Goal: Task Accomplishment & Management: Use online tool/utility

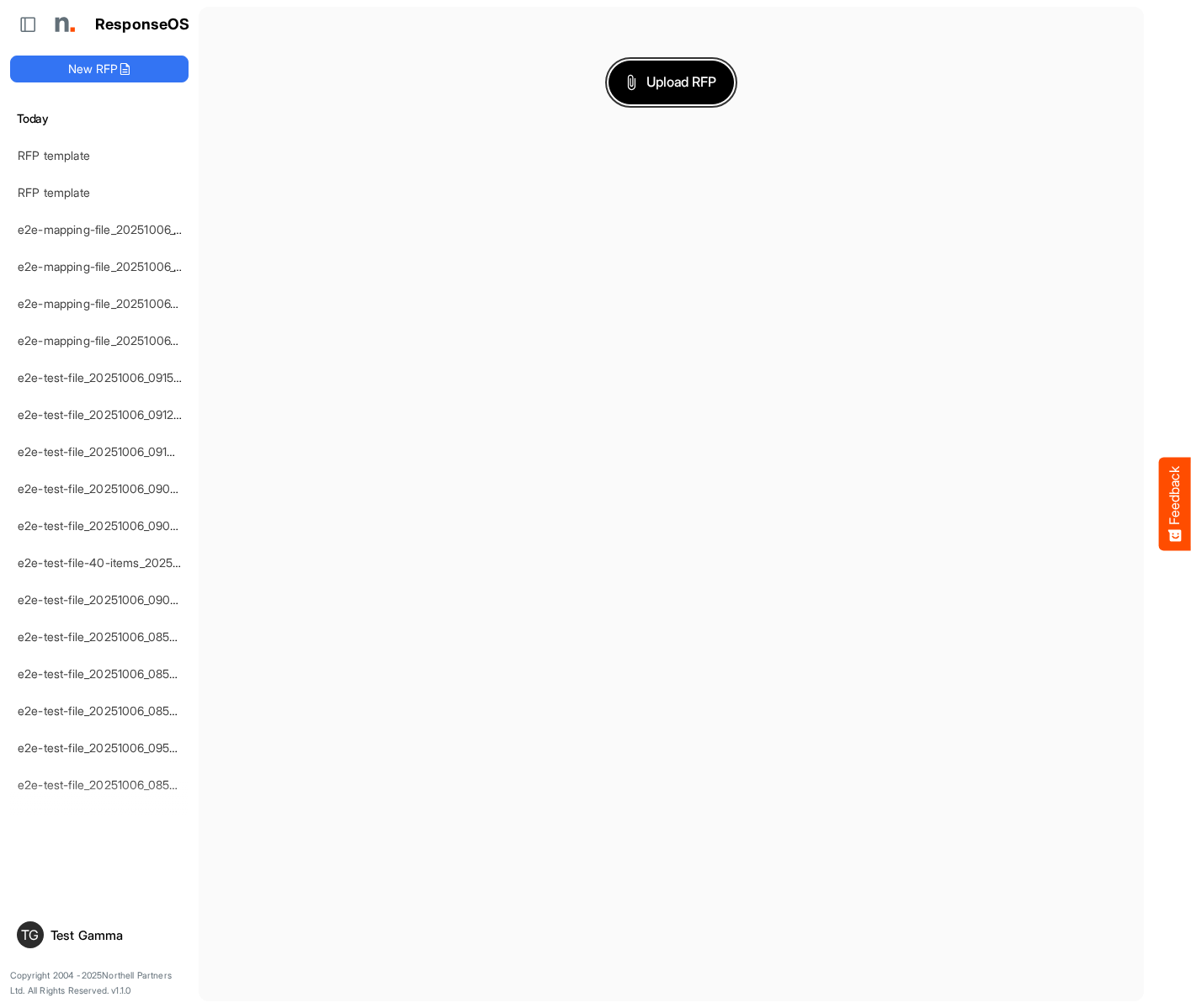
click at [671, 82] on span "Upload RFP" at bounding box center [672, 82] width 91 height 21
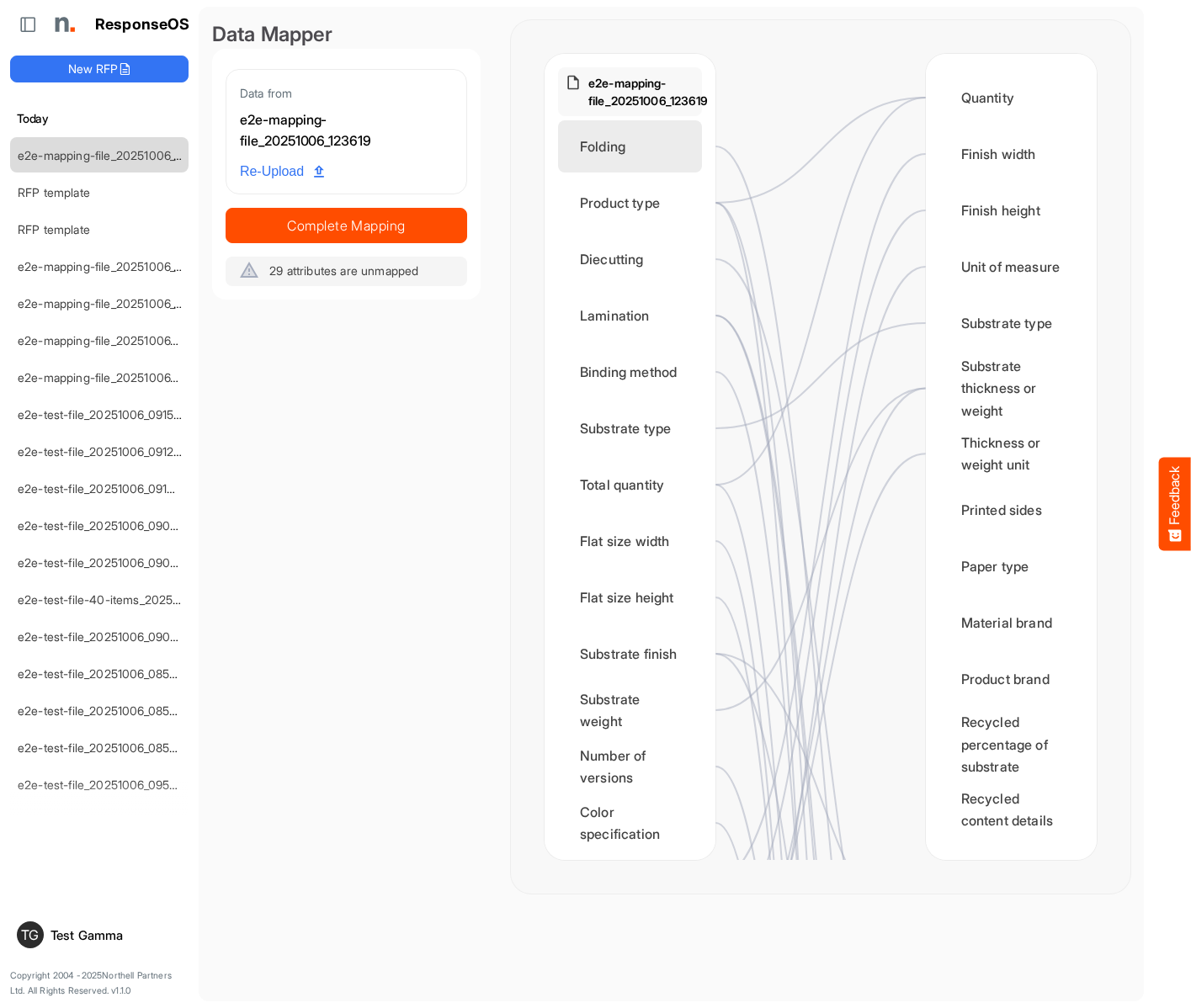
click at [619, 143] on div "Folding" at bounding box center [630, 146] width 144 height 52
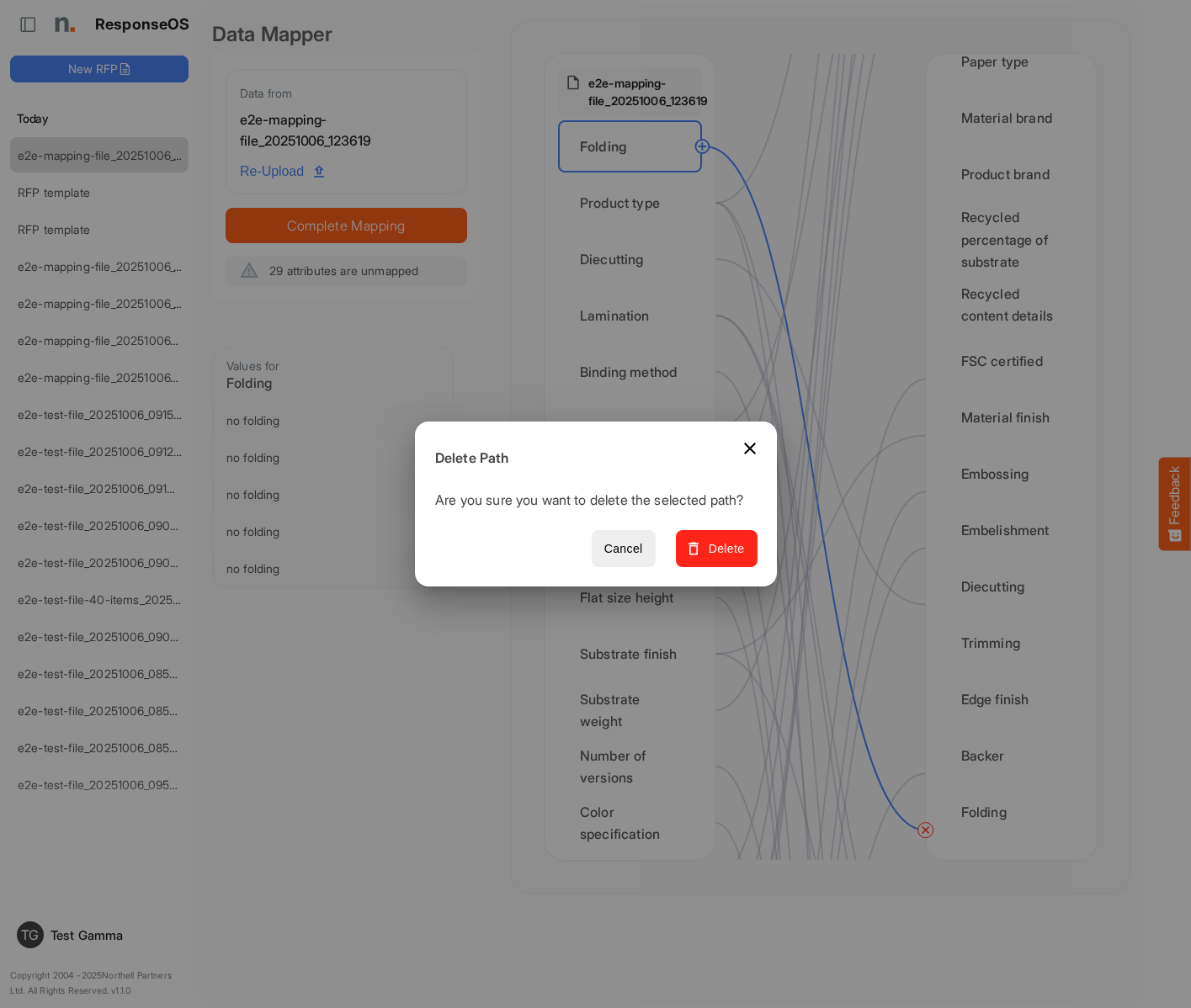
click at [722, 558] on span "Delete" at bounding box center [716, 549] width 57 height 21
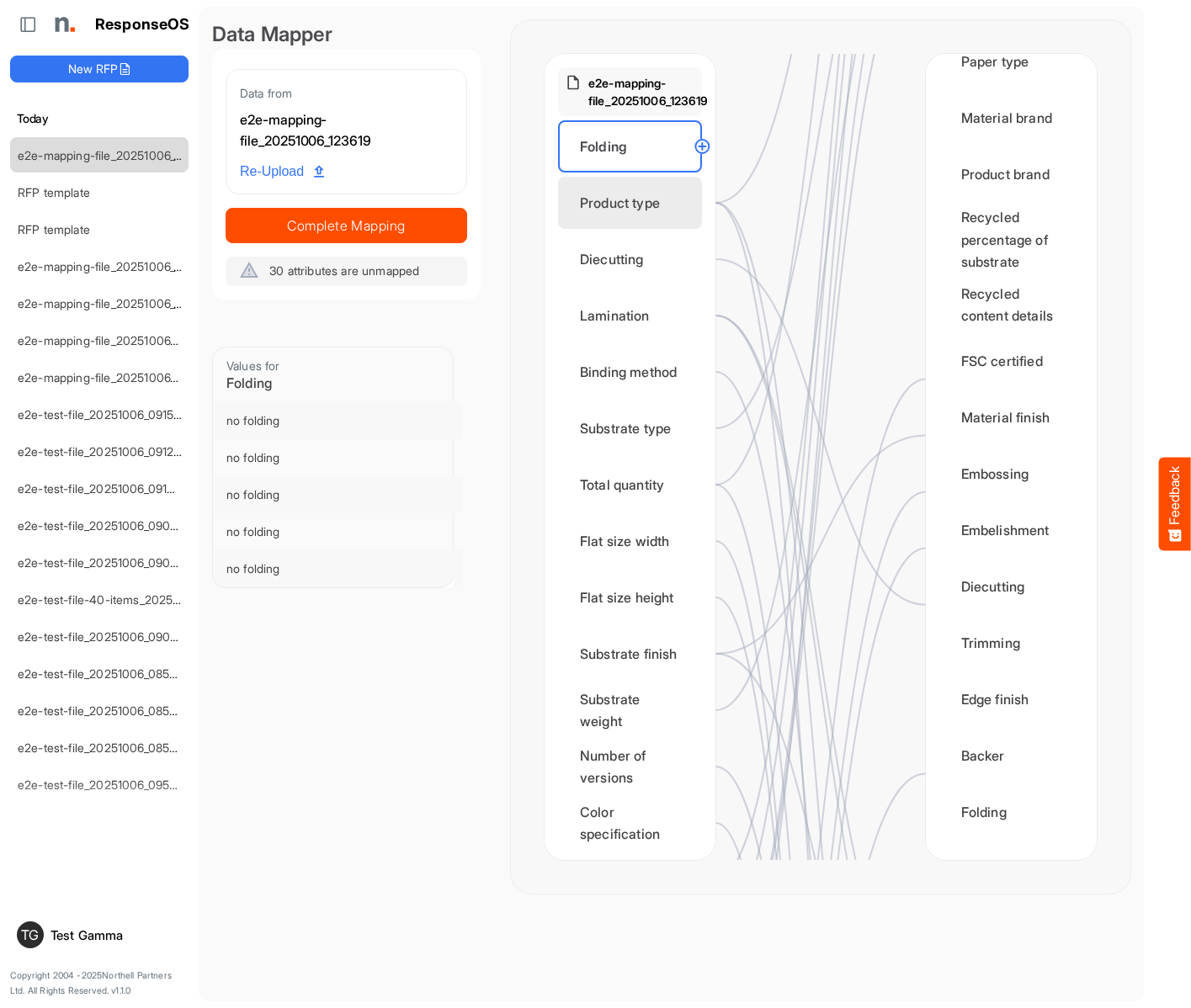
click at [635, 203] on div "Product type" at bounding box center [630, 203] width 144 height 52
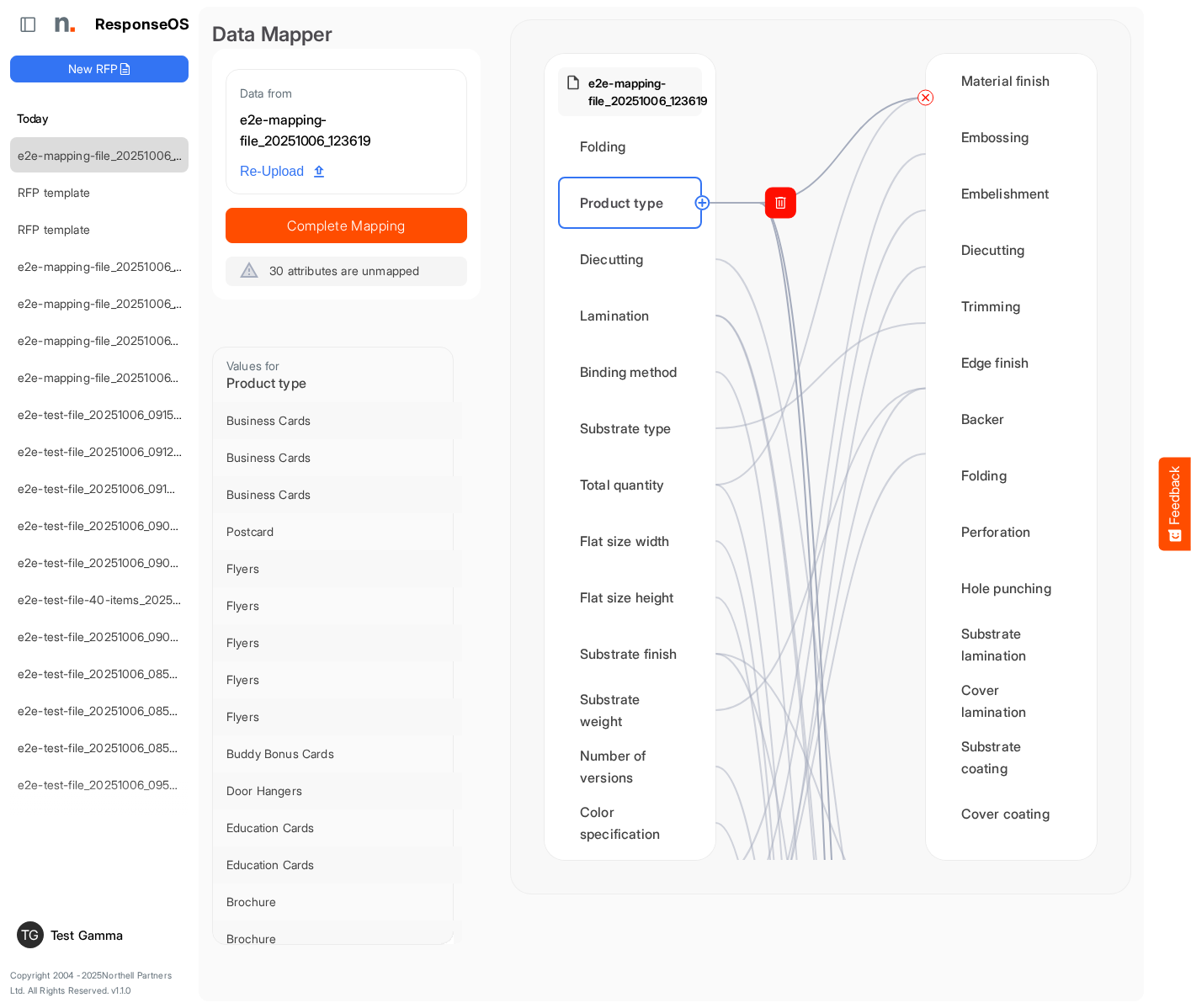
scroll to position [1682, 0]
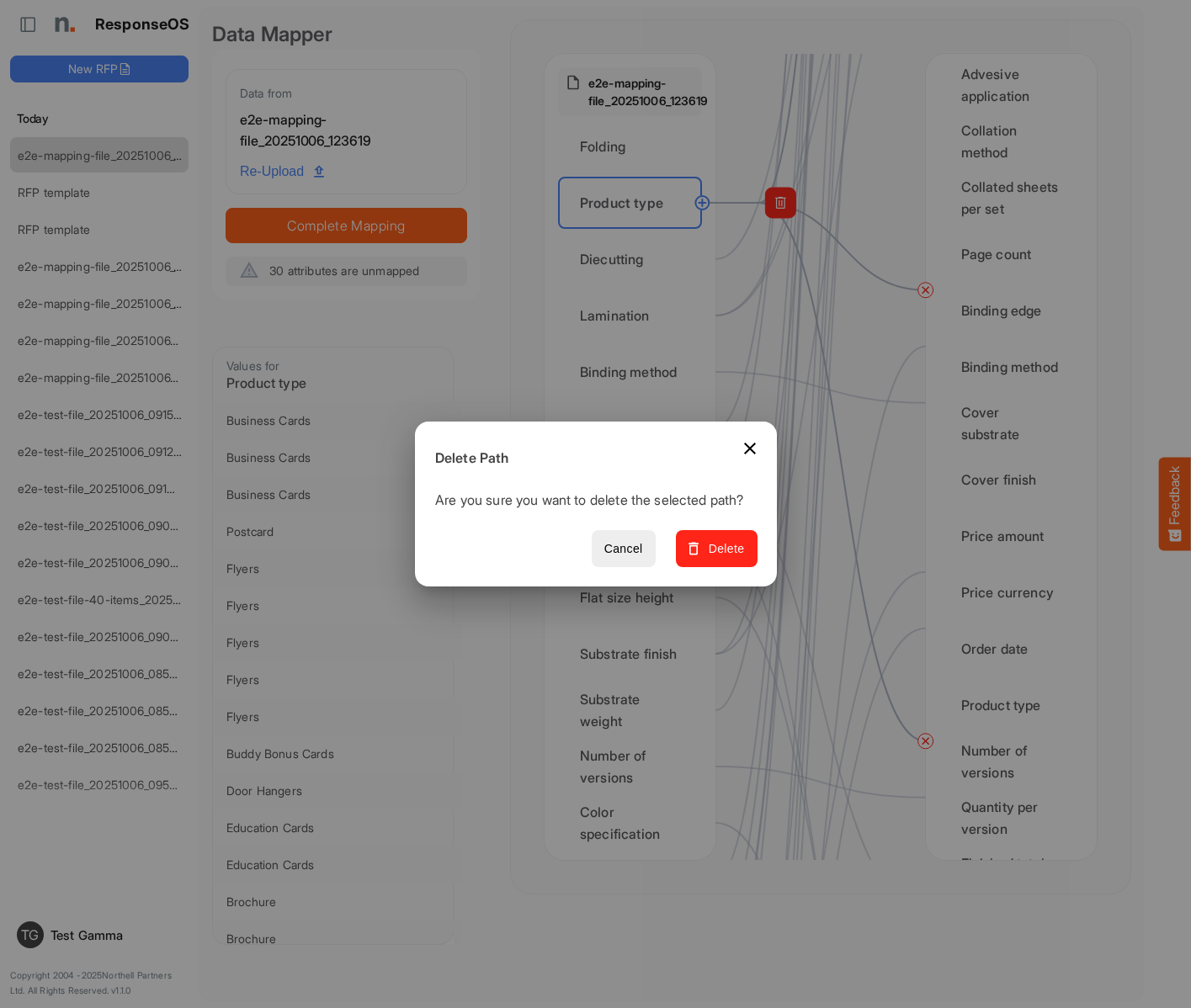
click at [722, 558] on span "Delete" at bounding box center [716, 549] width 57 height 21
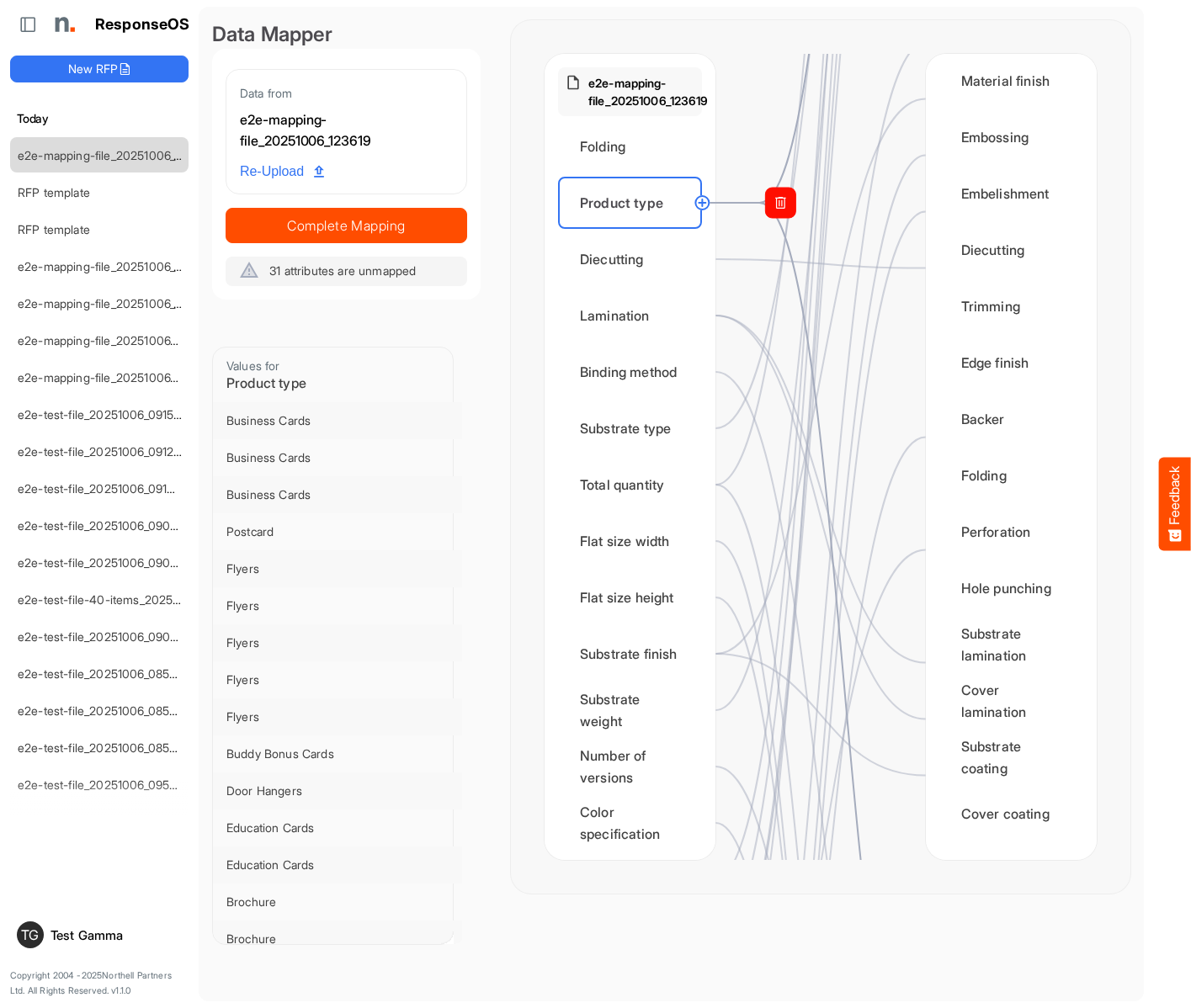
scroll to position [1346, 0]
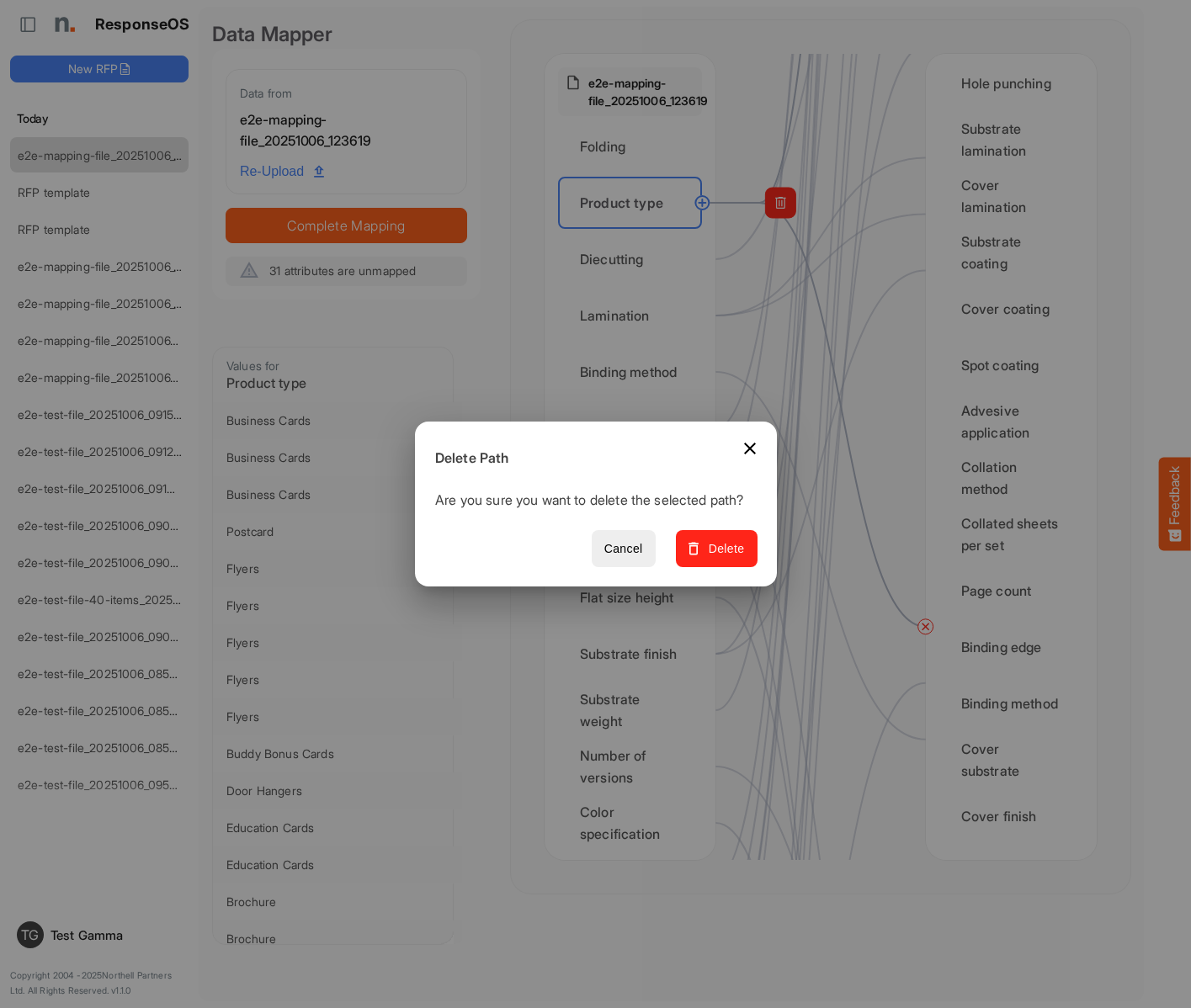
click at [722, 558] on span "Delete" at bounding box center [716, 549] width 57 height 21
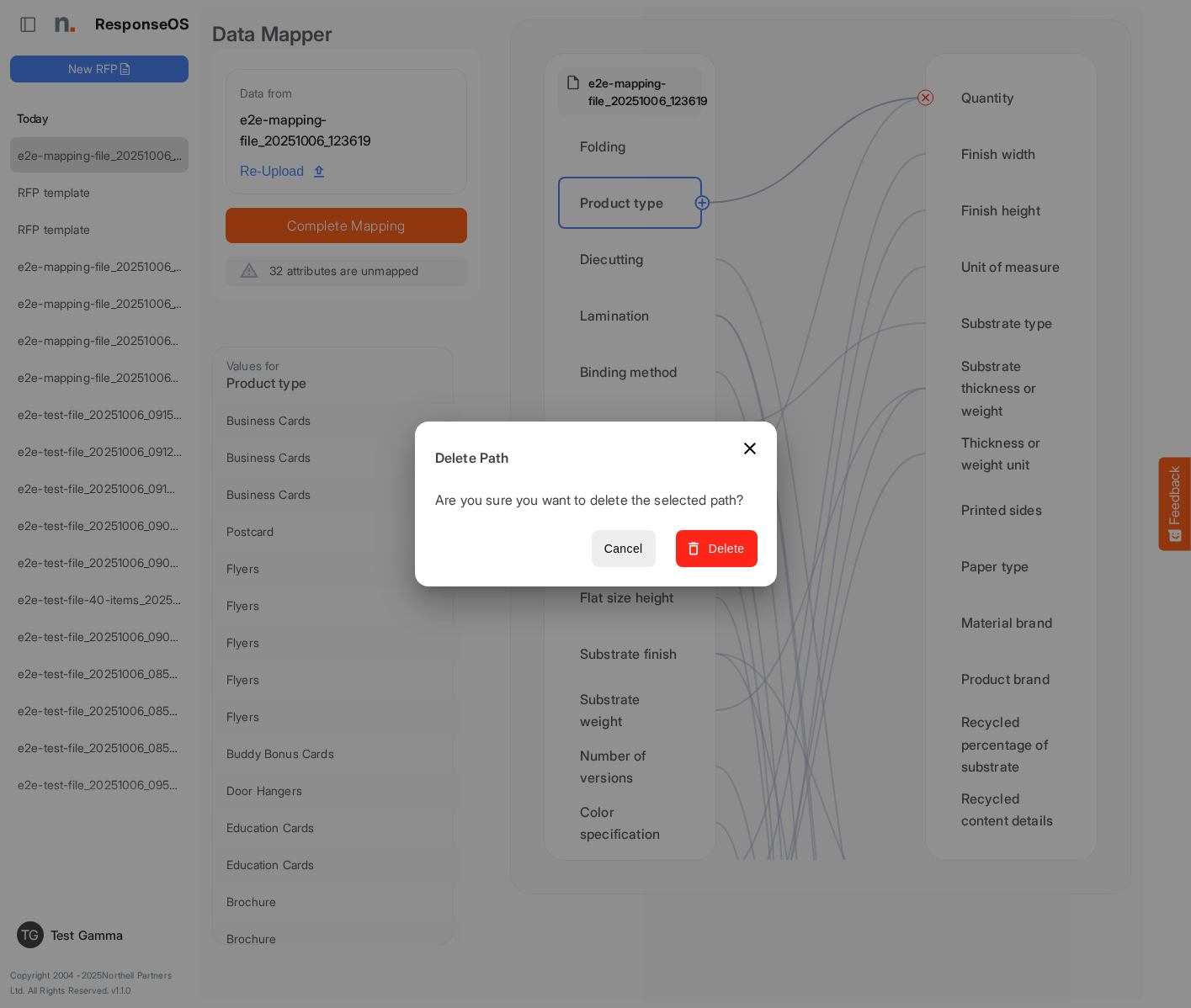
click at [722, 558] on span "Delete" at bounding box center [716, 549] width 57 height 21
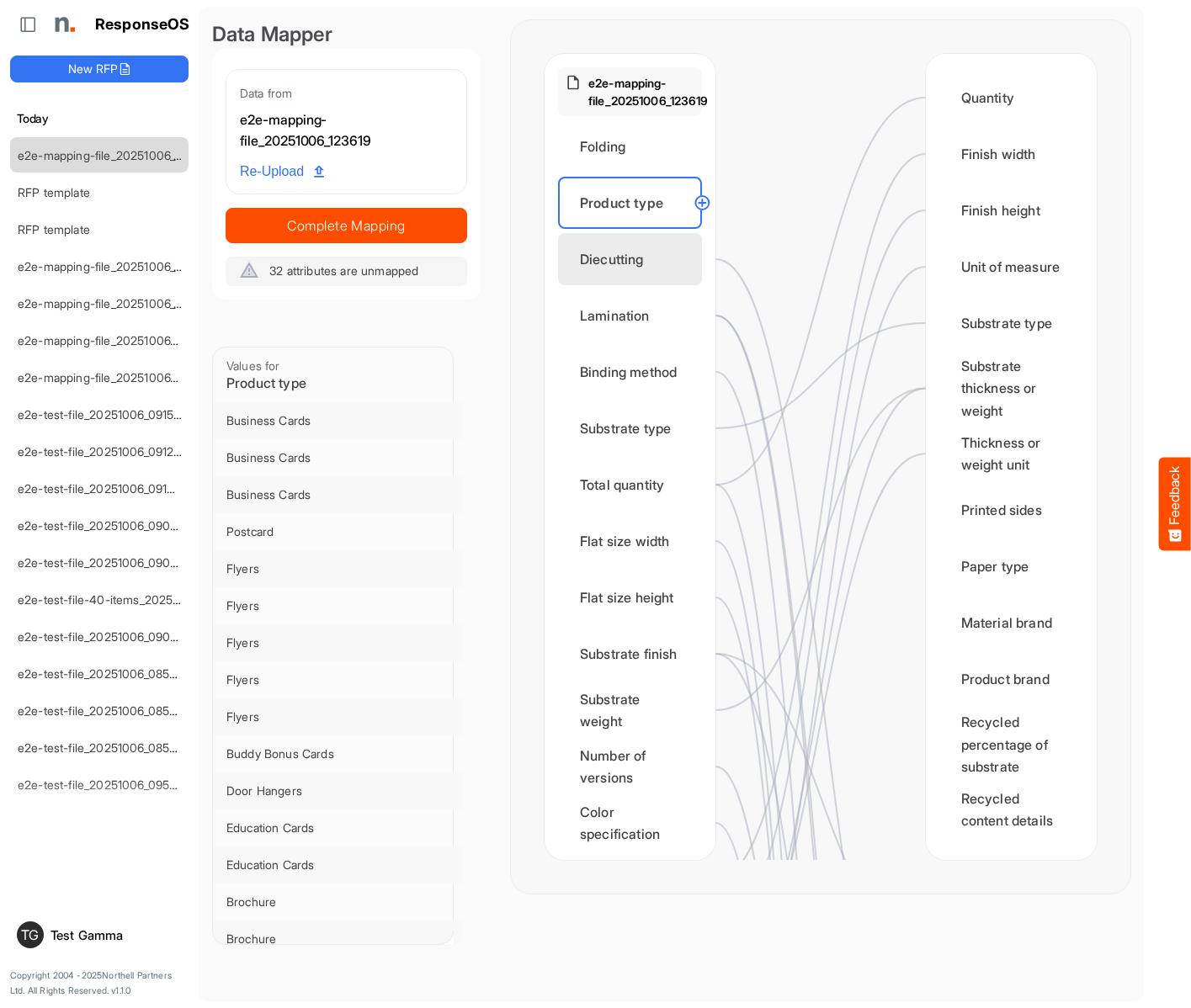
click at [635, 259] on div "Diecutting" at bounding box center [630, 259] width 144 height 52
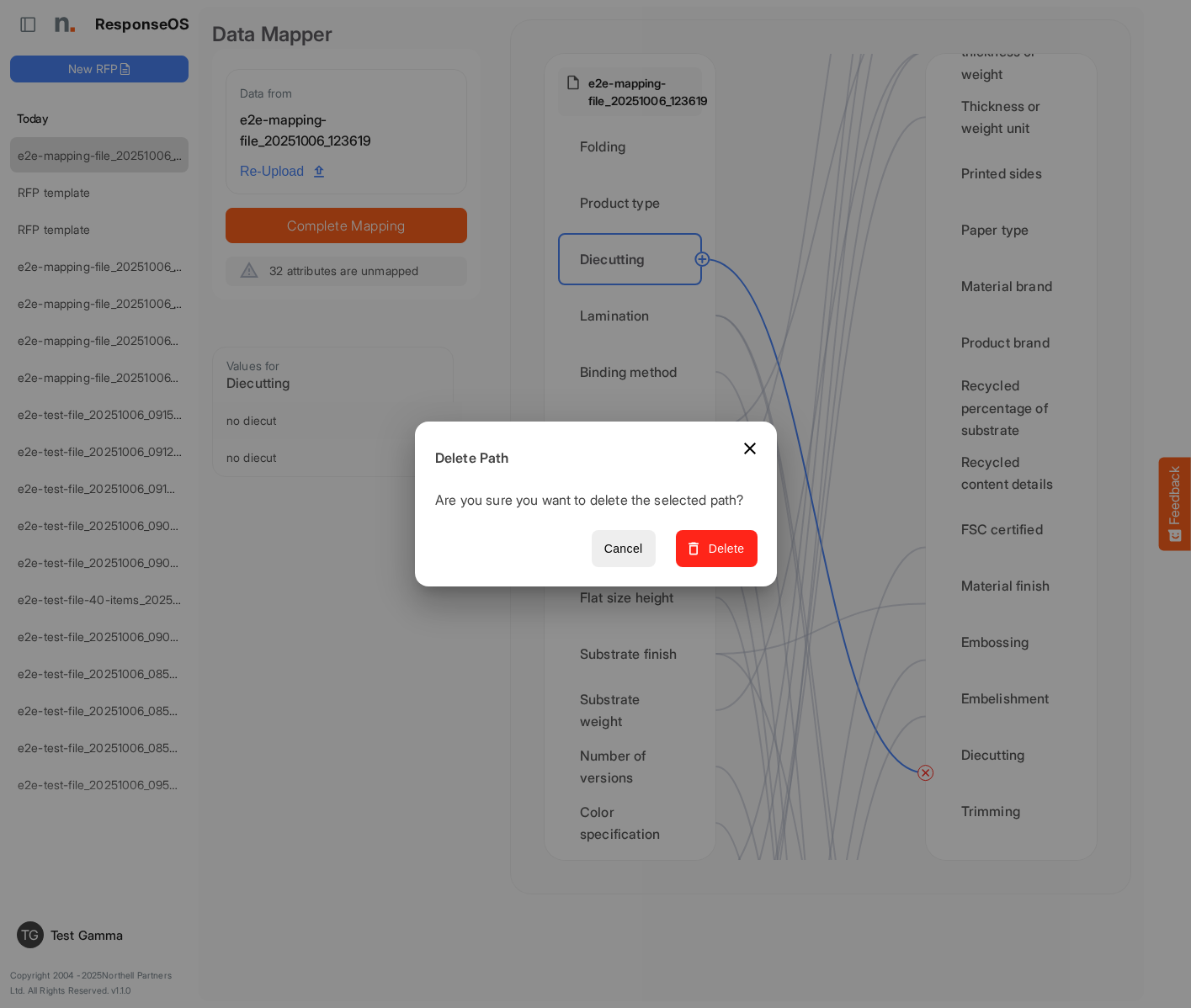
click at [722, 558] on span "Delete" at bounding box center [716, 549] width 57 height 21
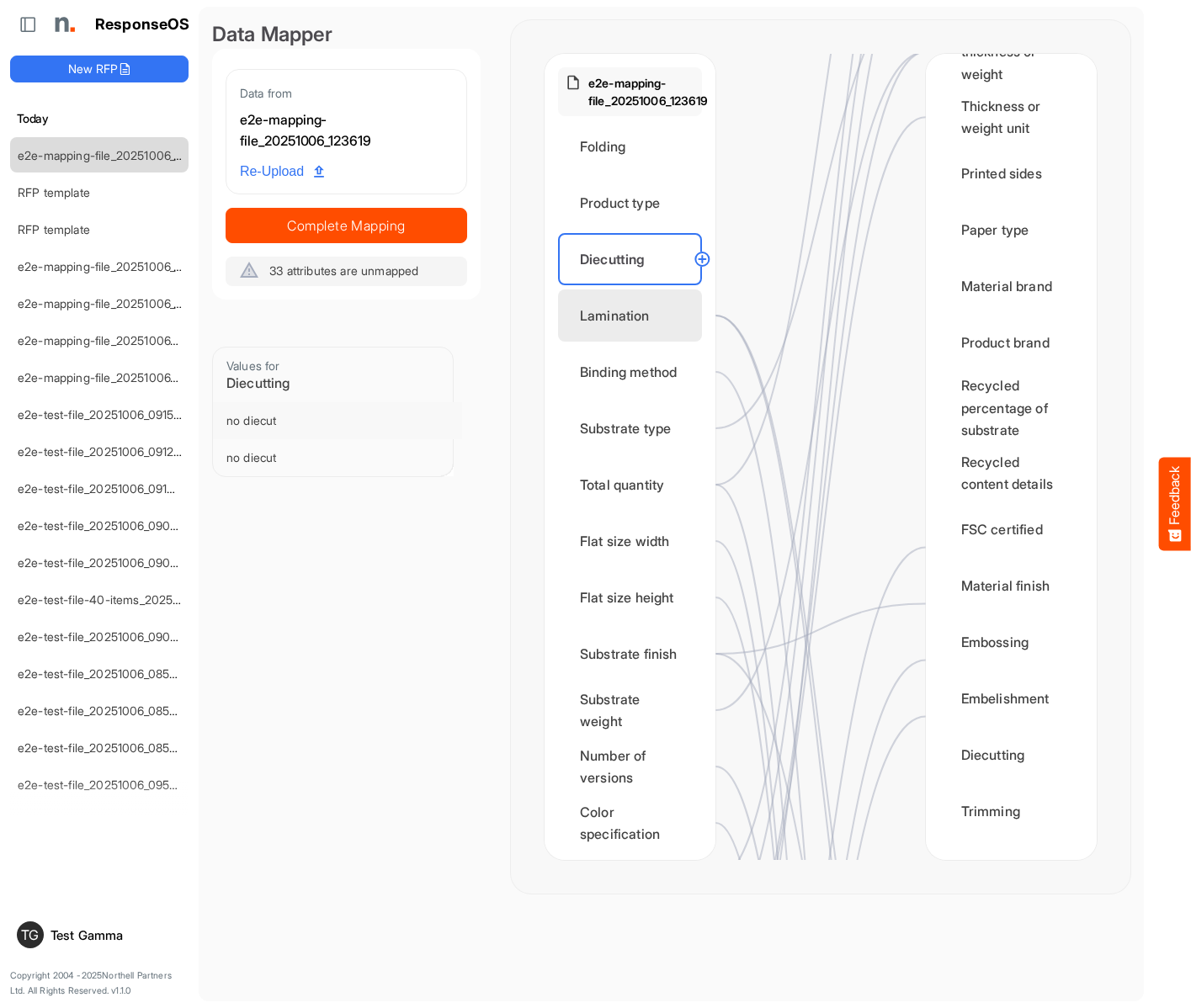
click at [635, 316] on div "Lamination" at bounding box center [630, 316] width 144 height 52
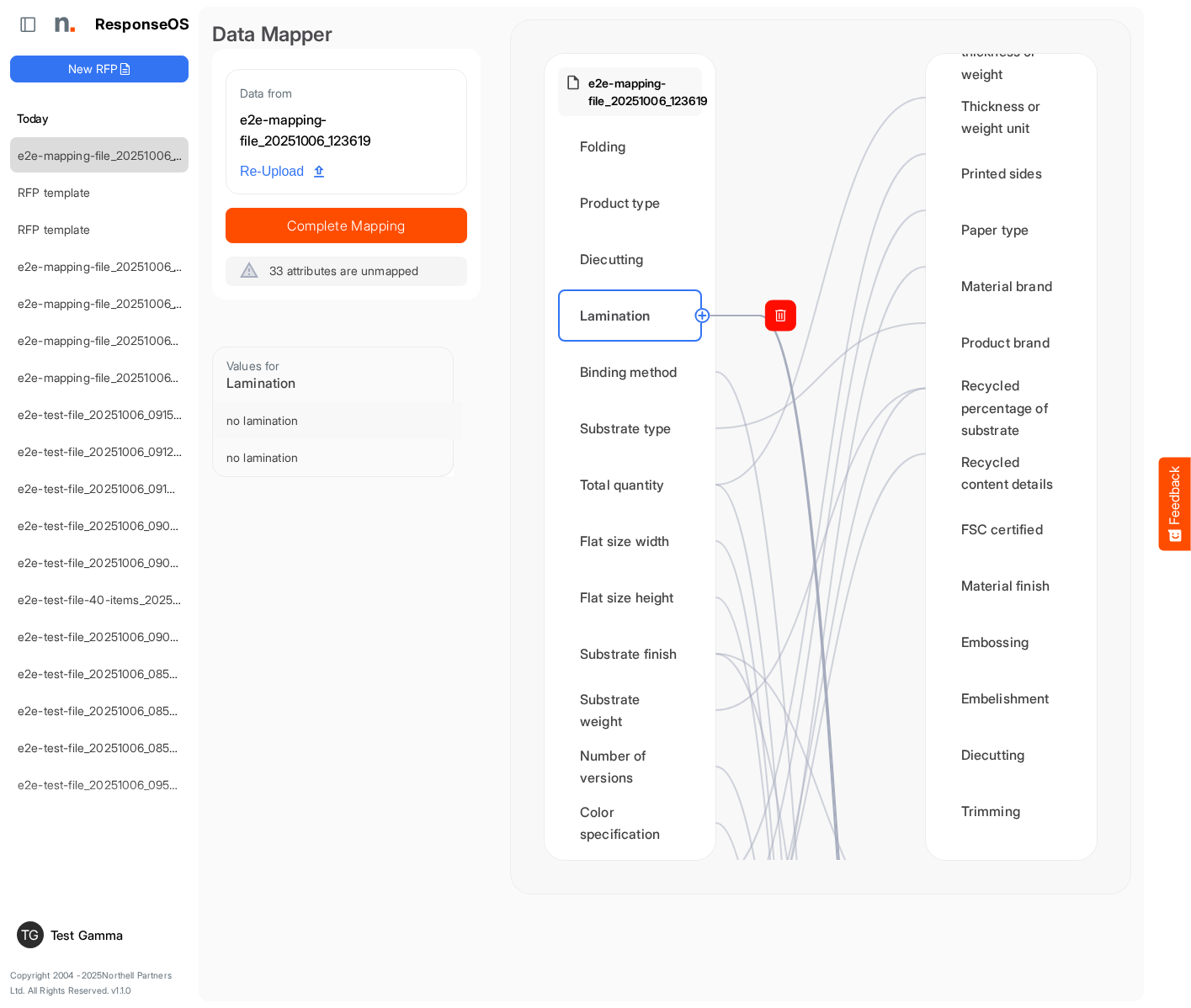
scroll to position [841, 0]
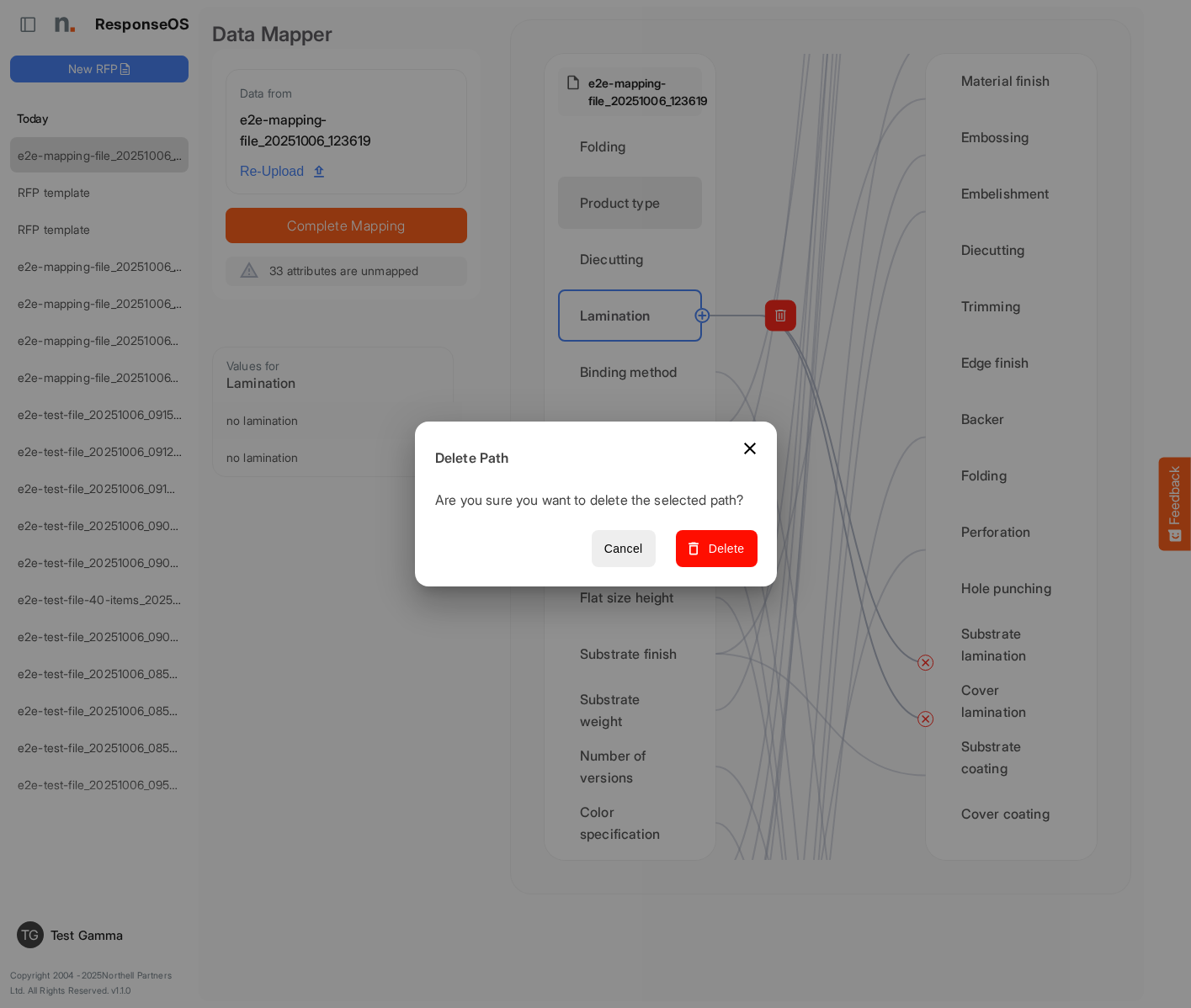
click at [722, 558] on span "Delete" at bounding box center [716, 549] width 57 height 21
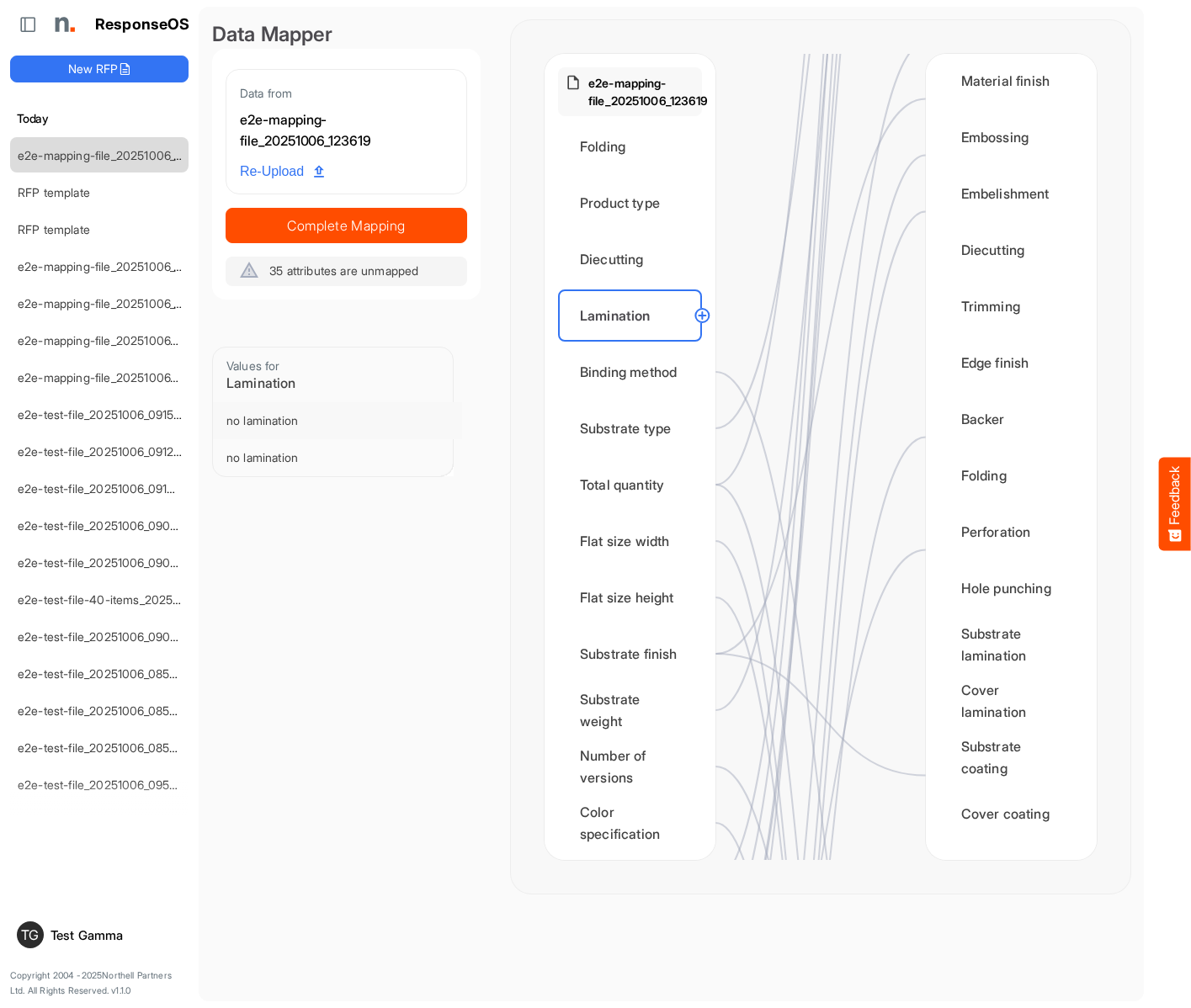
click at [635, 372] on div "Binding method" at bounding box center [630, 372] width 144 height 52
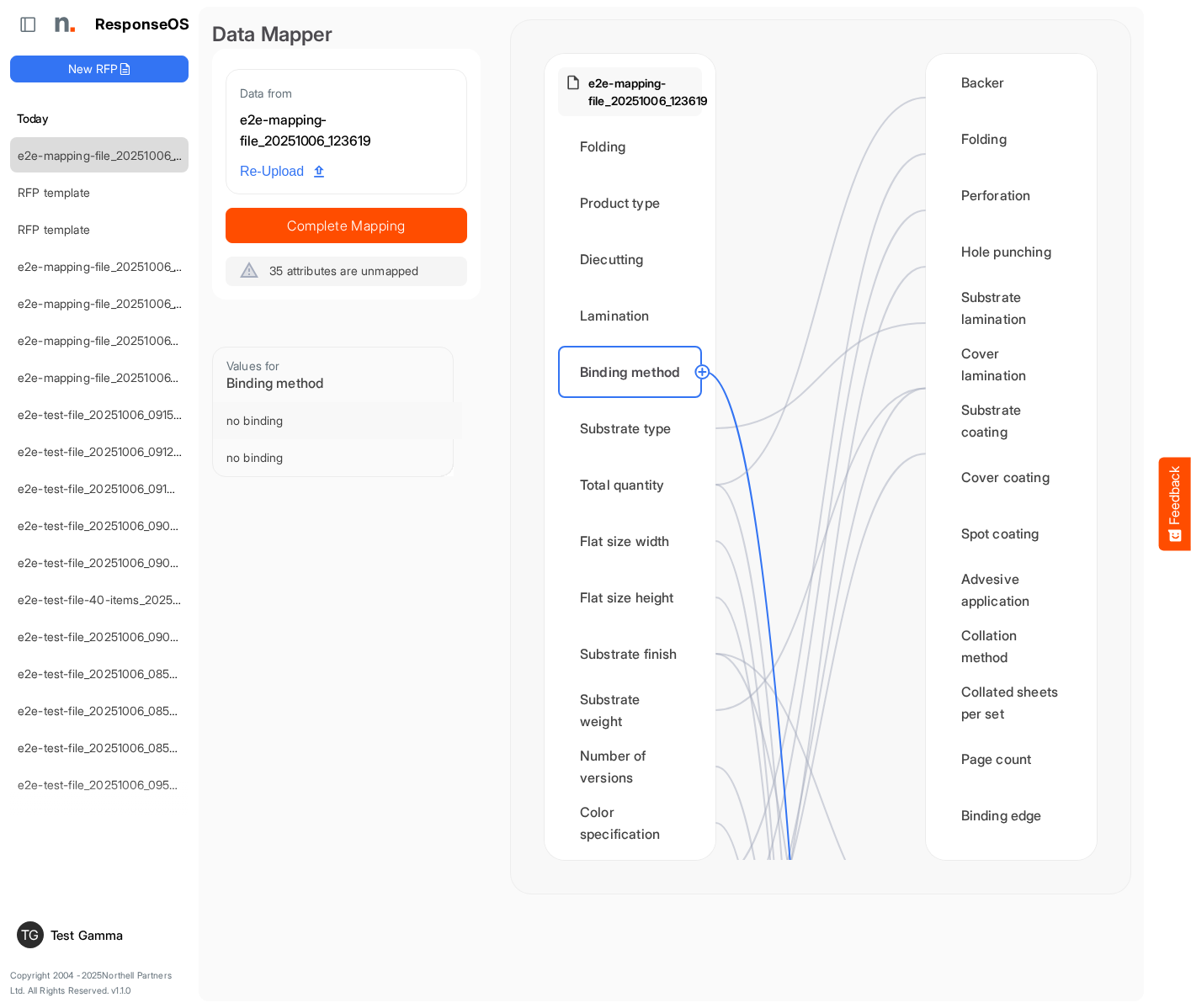
scroll to position [1682, 0]
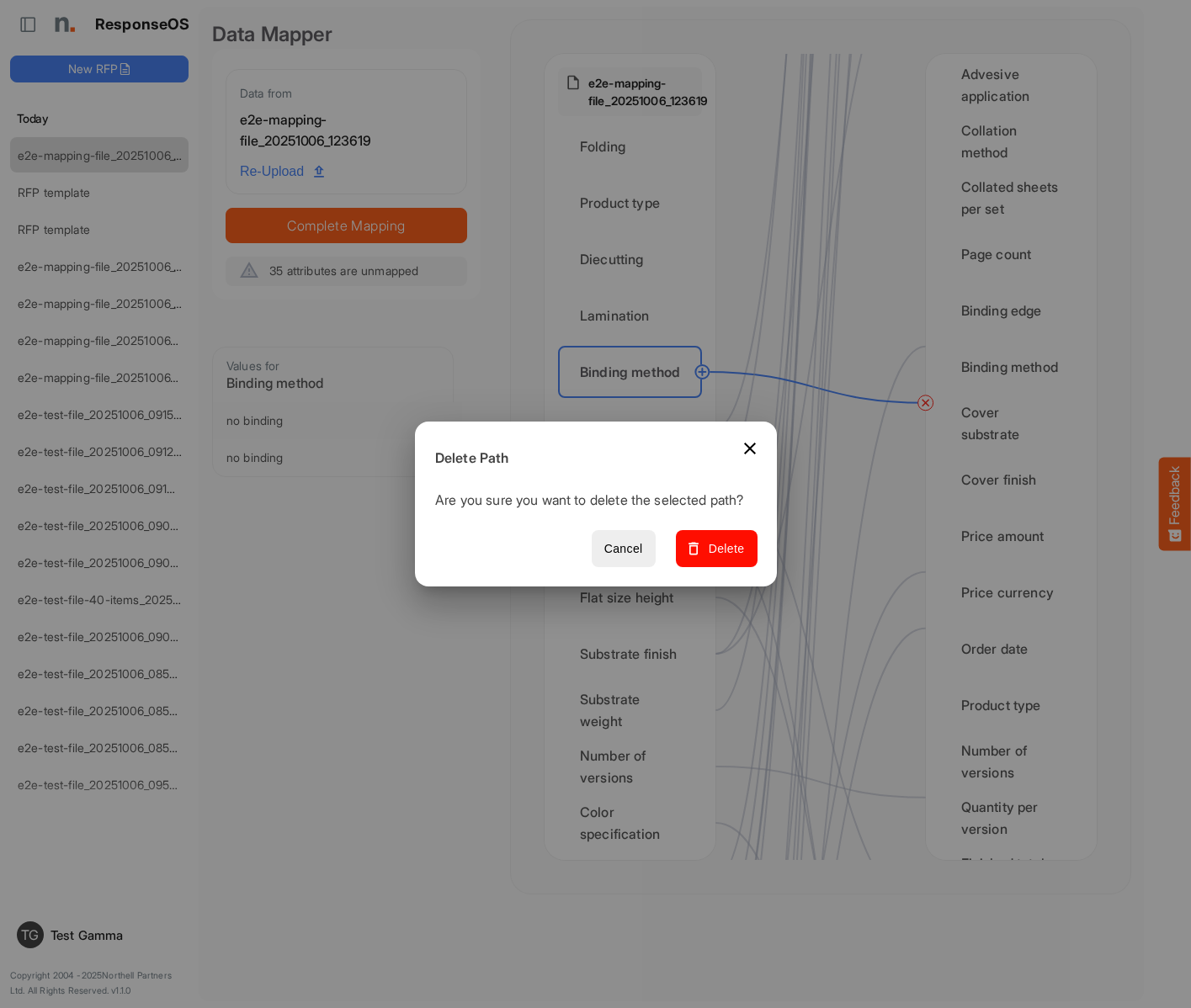
click at [722, 558] on span "Delete" at bounding box center [716, 549] width 57 height 21
click at [635, 429] on div "Substrate type" at bounding box center [630, 429] width 144 height 52
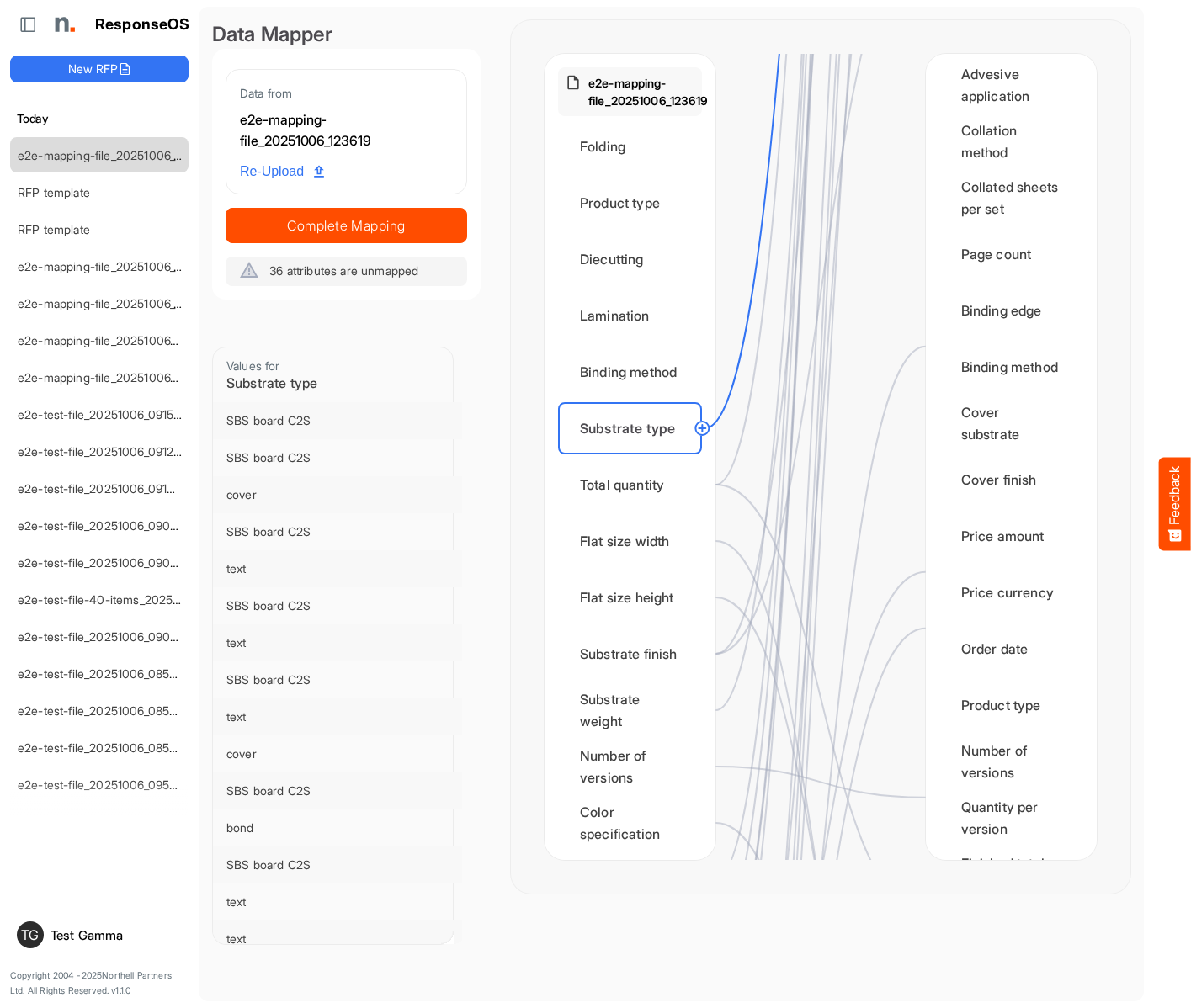
scroll to position [0, 0]
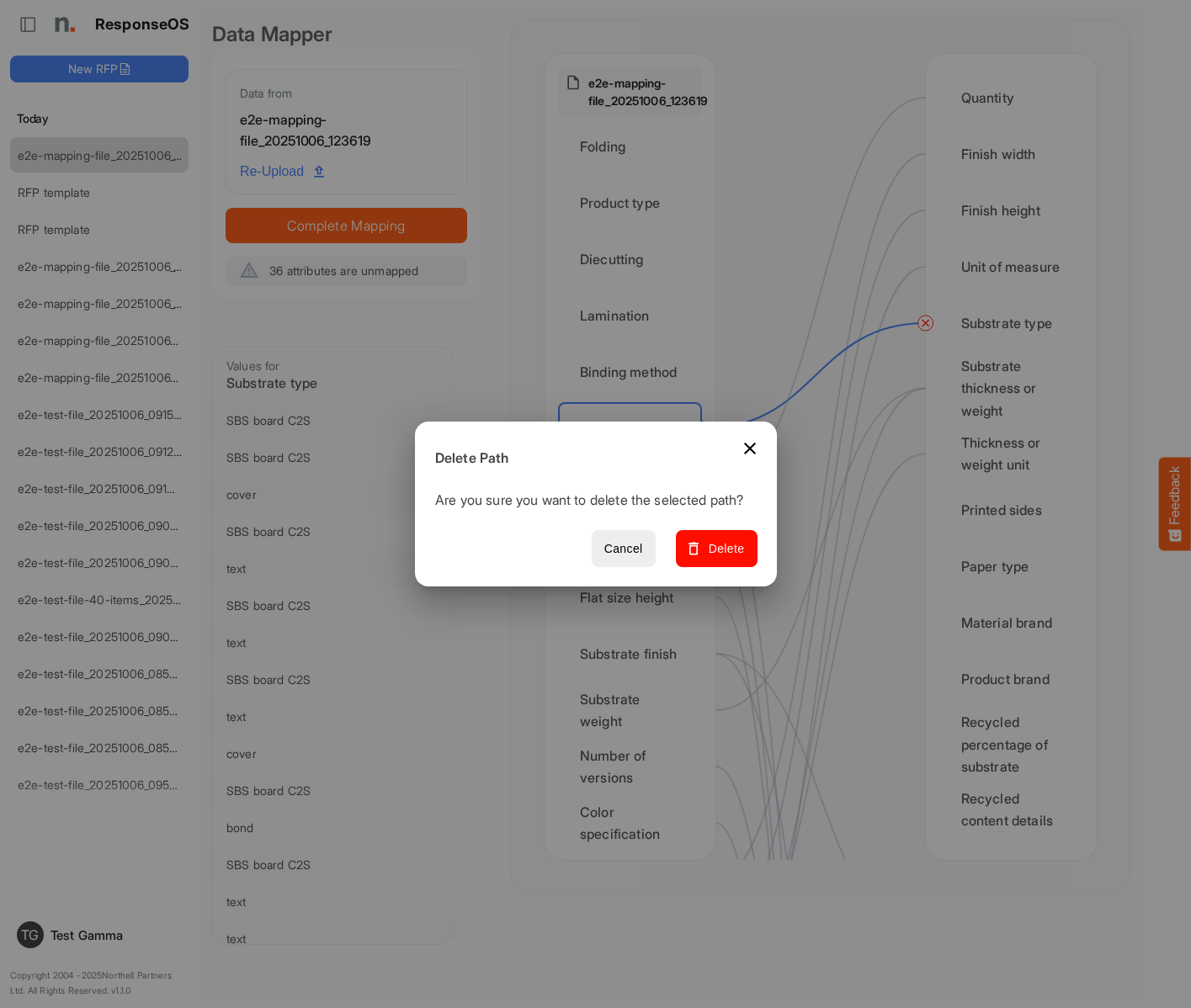
click at [722, 558] on span "Delete" at bounding box center [716, 549] width 57 height 21
click at [635, 484] on div "Total quantity" at bounding box center [630, 484] width 144 height 52
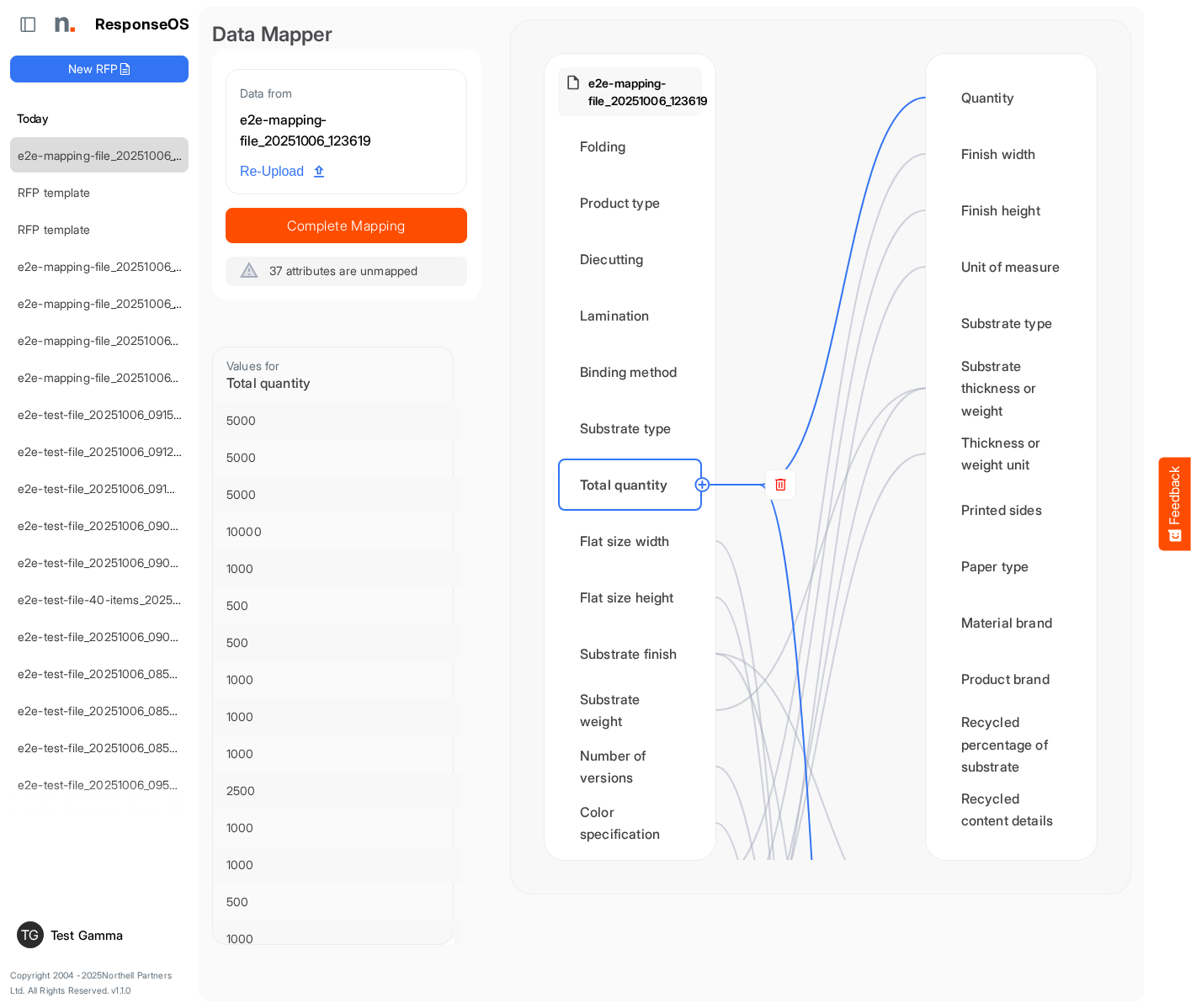
click at [780, 484] on rect at bounding box center [780, 484] width 31 height 31
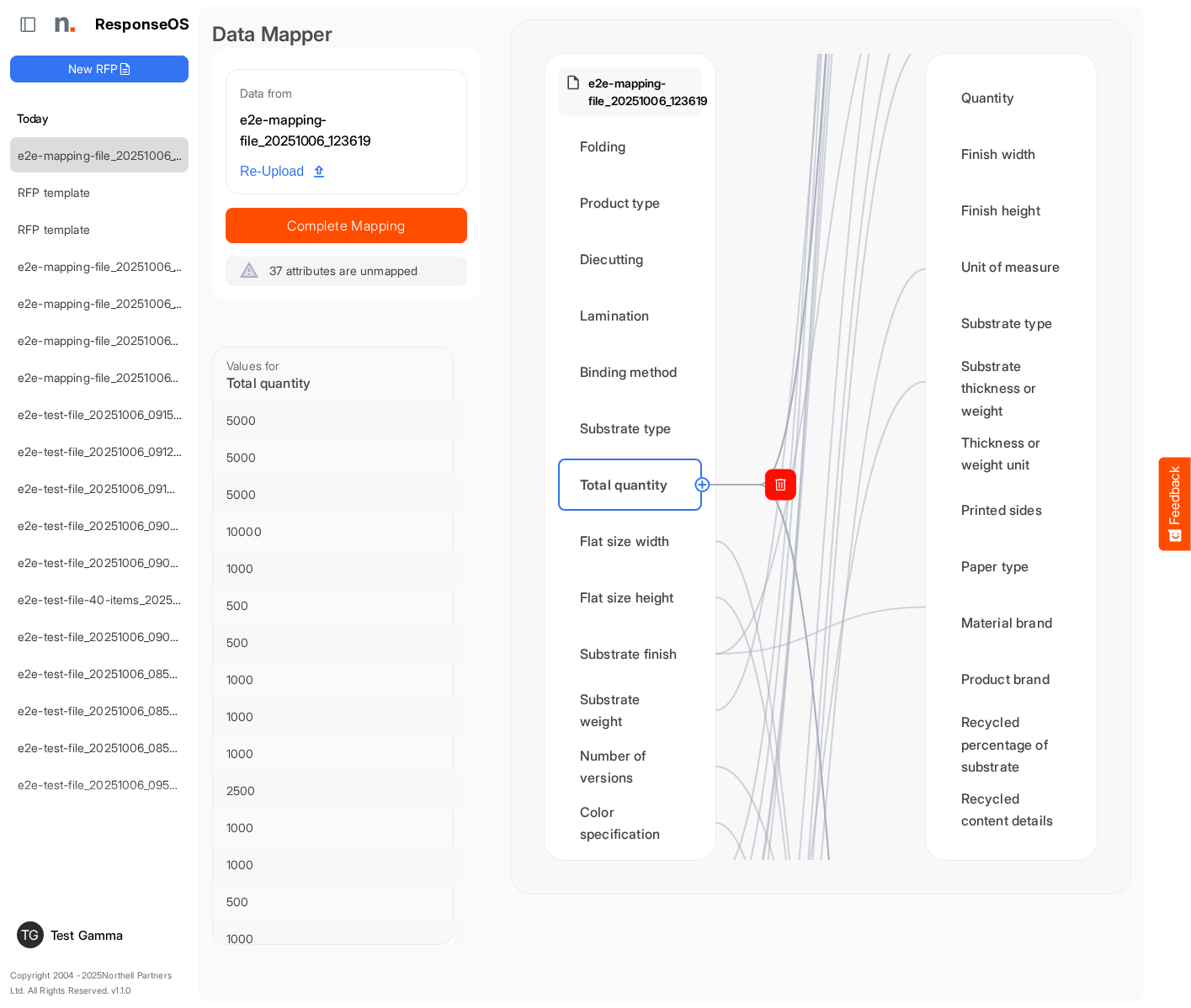
scroll to position [1851, 0]
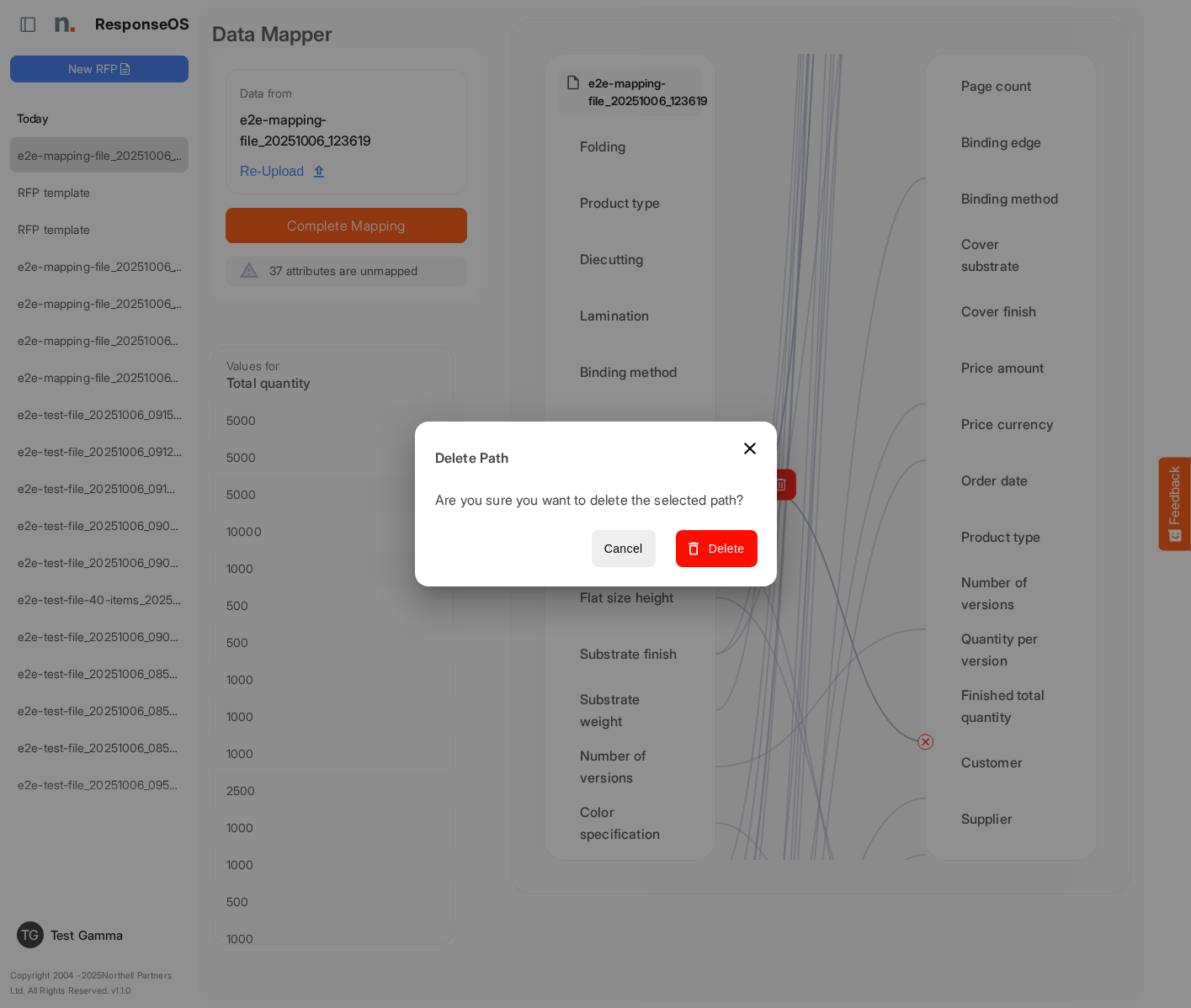
click at [722, 558] on span "Delete" at bounding box center [716, 549] width 57 height 21
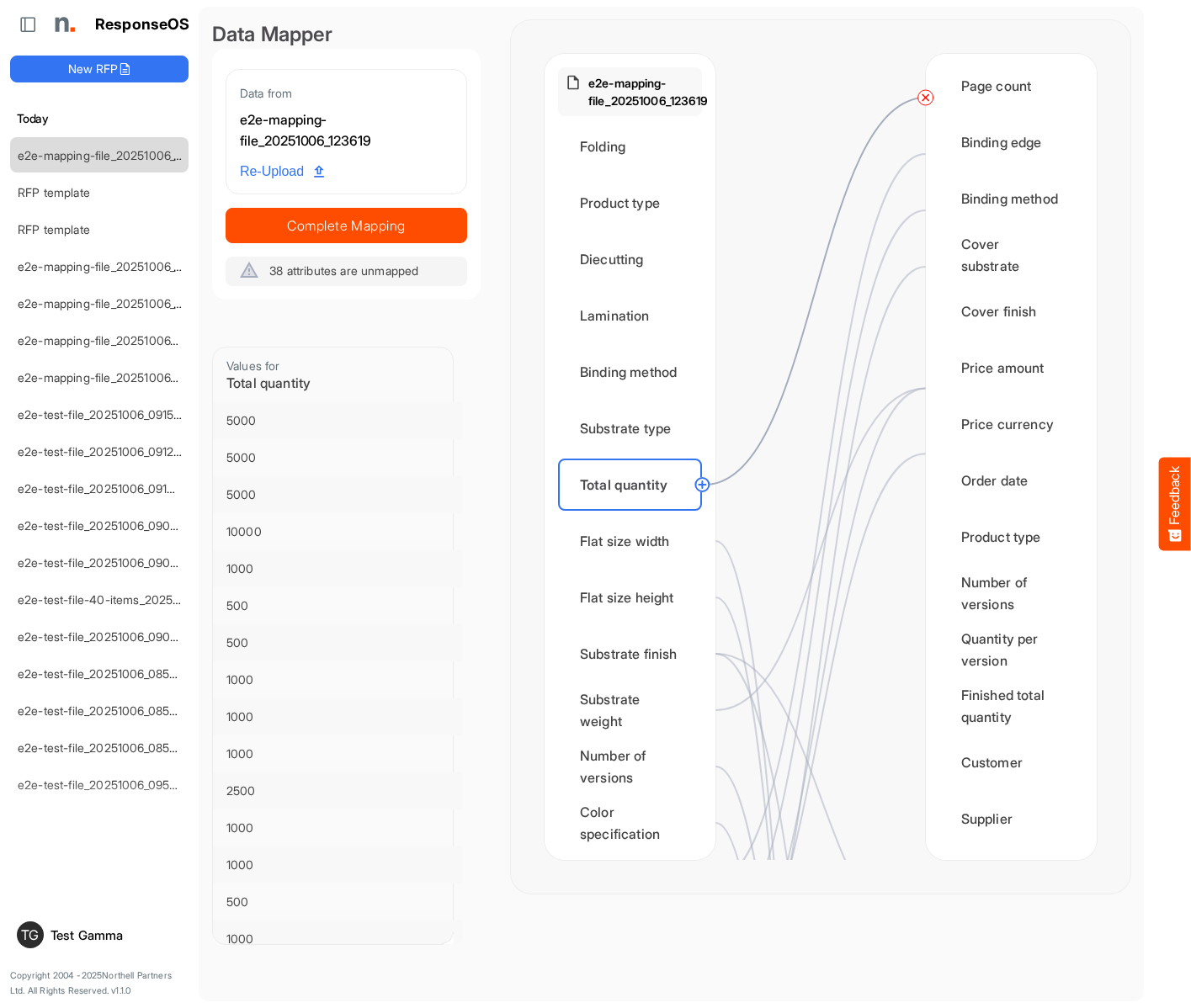
scroll to position [0, 0]
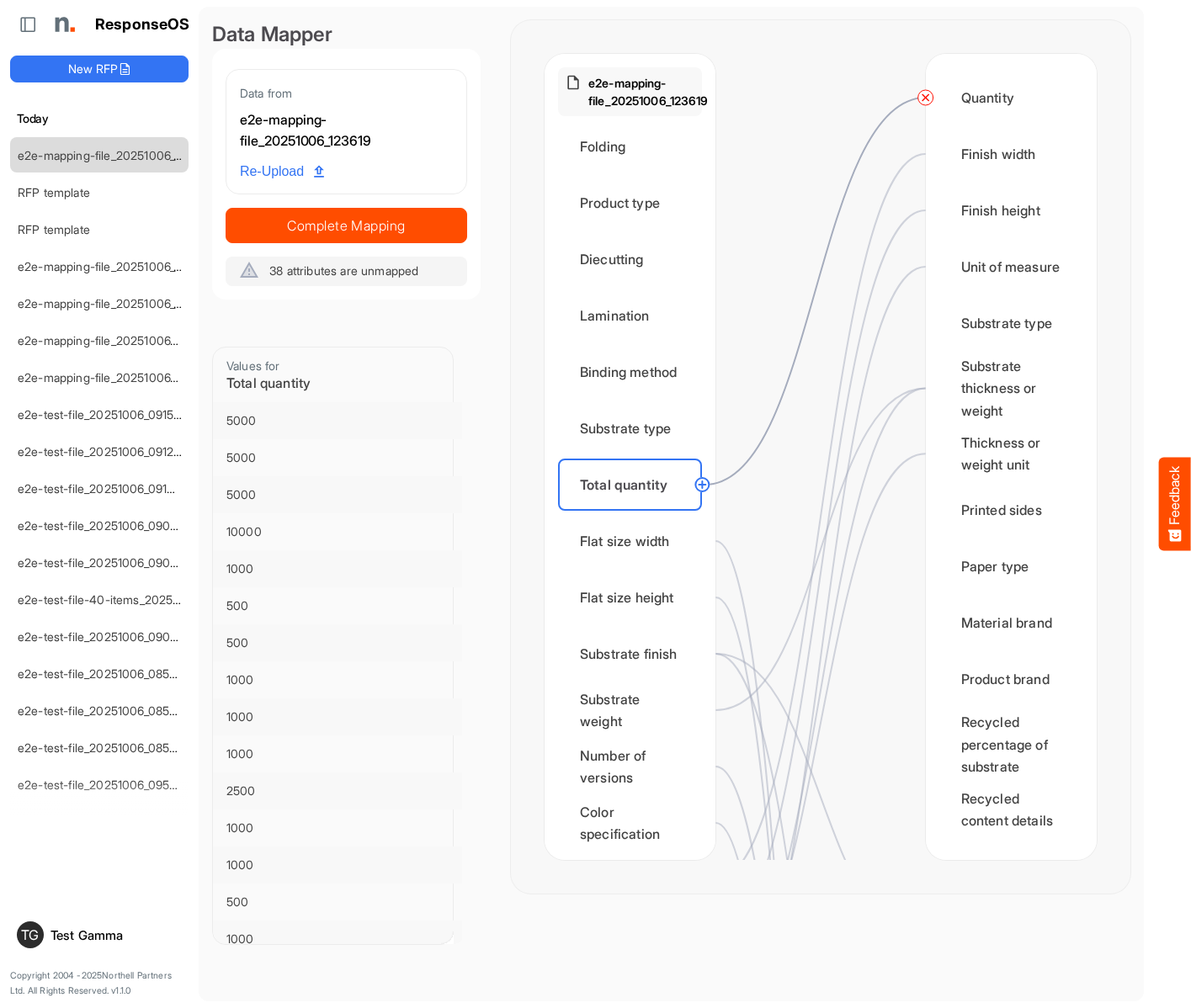
click at [925, 98] on circle at bounding box center [926, 98] width 21 height 20
click at [635, 541] on div "Flat size width" at bounding box center [630, 541] width 144 height 52
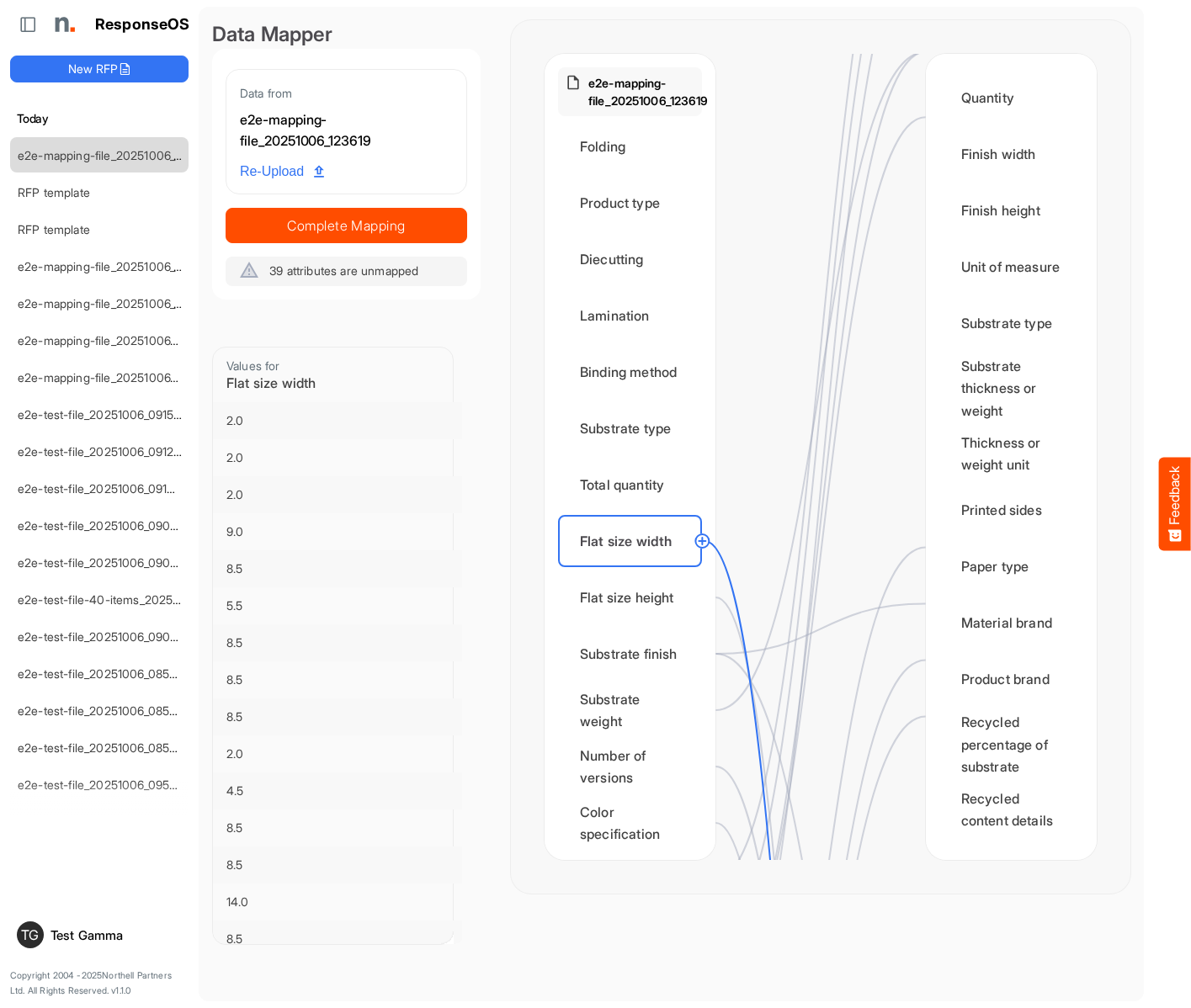
scroll to position [2356, 0]
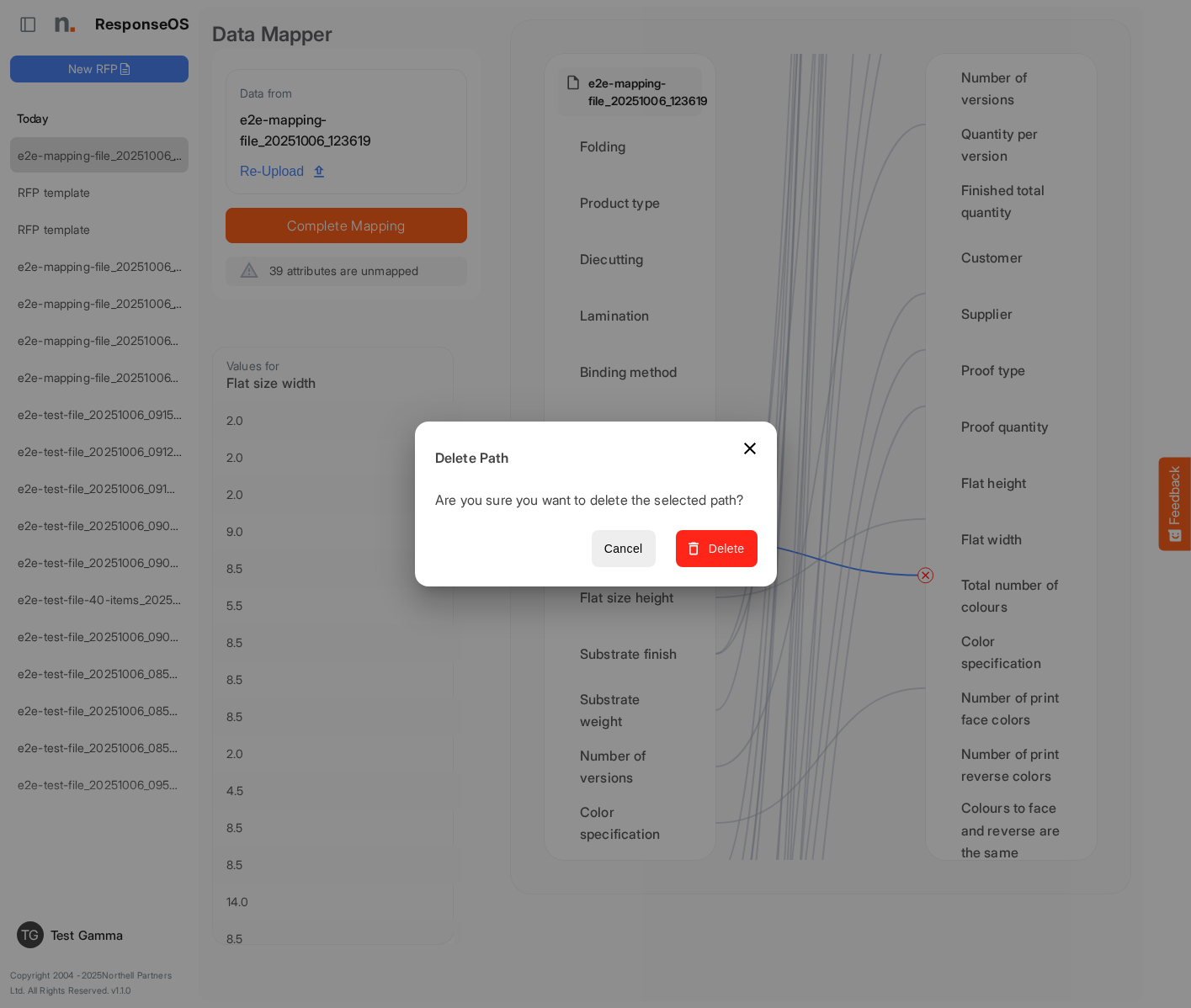
click at [722, 558] on span "Delete" at bounding box center [716, 549] width 57 height 21
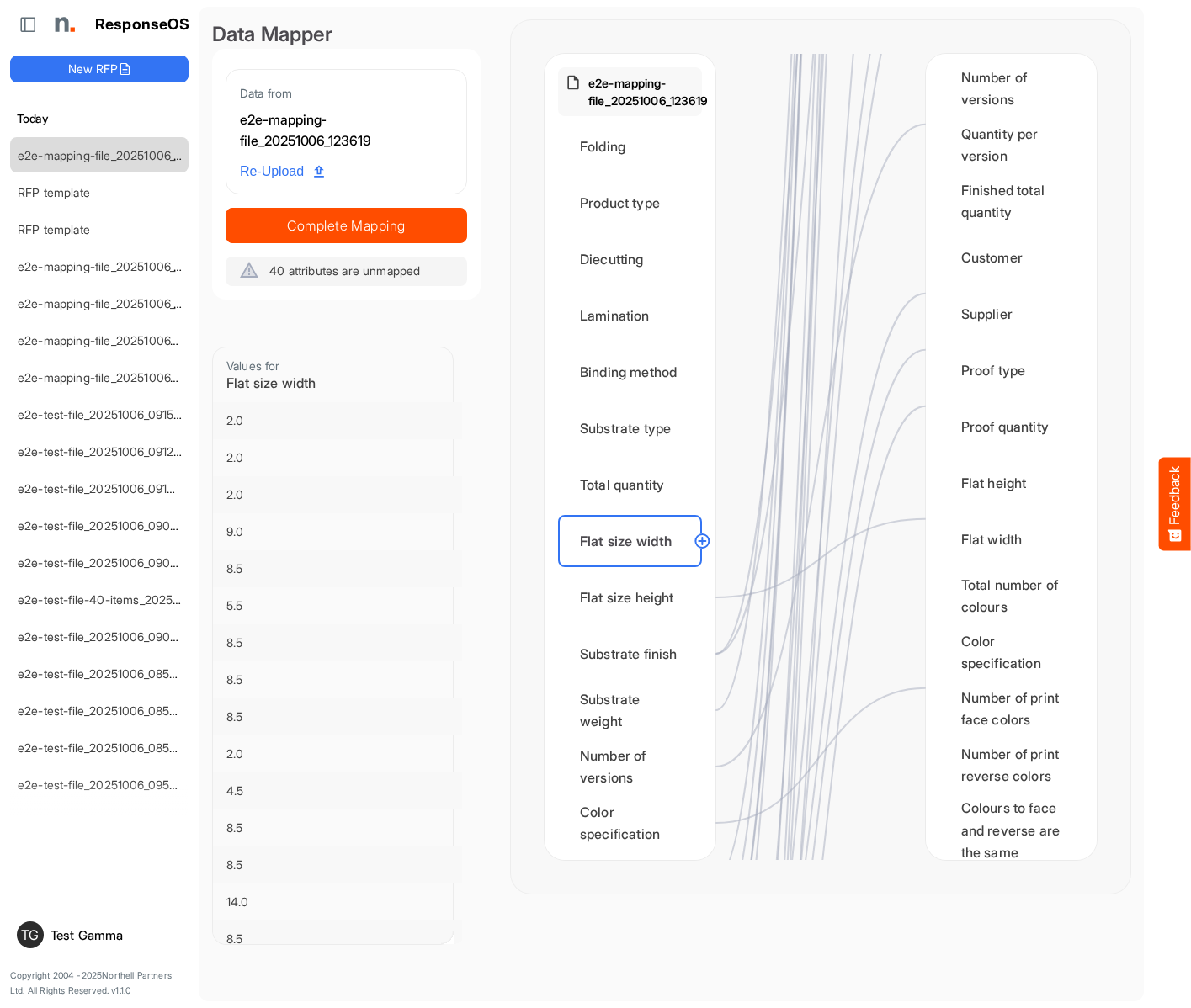
click at [635, 597] on div "Flat size height" at bounding box center [630, 597] width 144 height 52
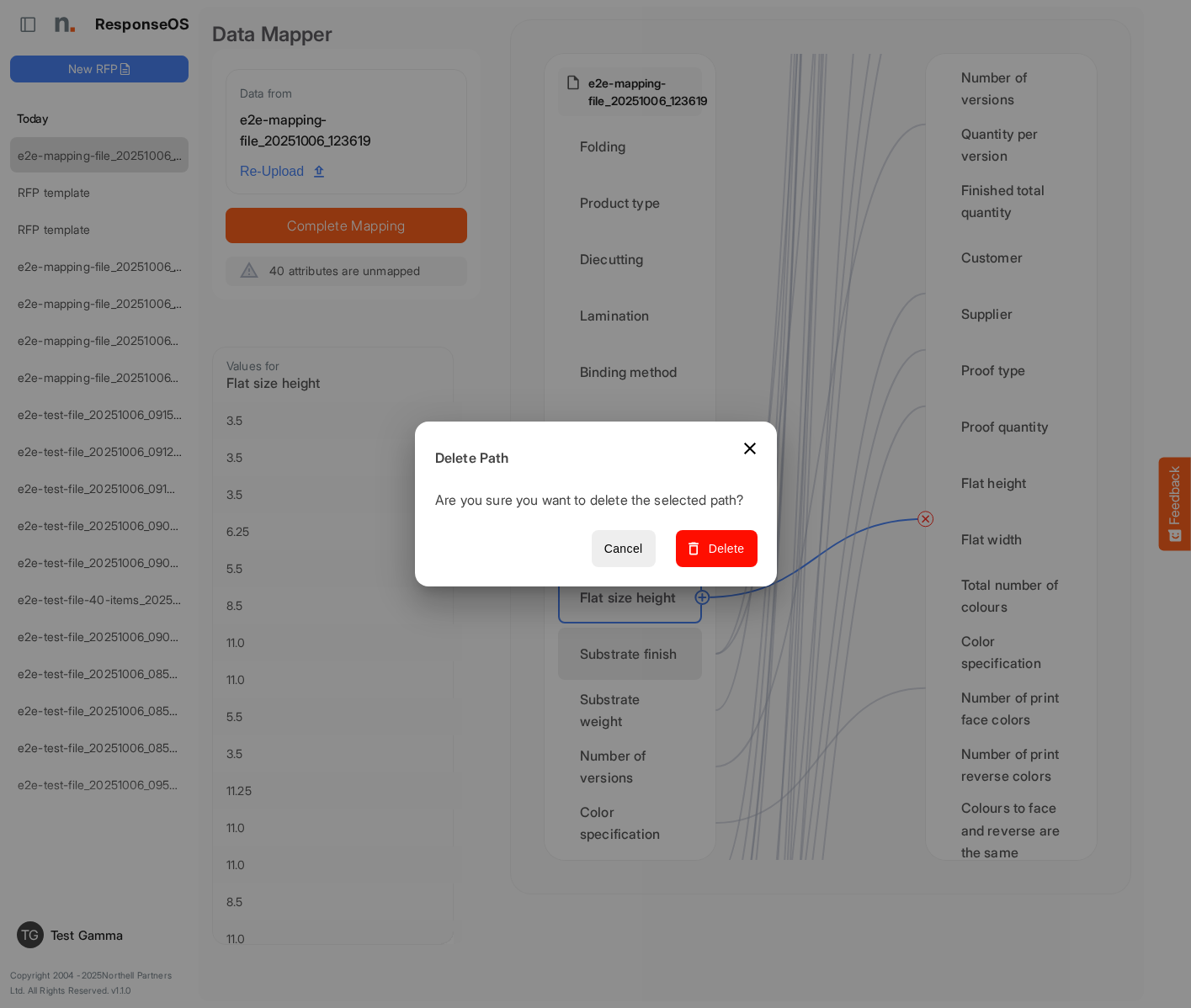
click at [722, 558] on span "Delete" at bounding box center [716, 549] width 57 height 21
click at [635, 654] on div "Substrate finish" at bounding box center [630, 654] width 144 height 52
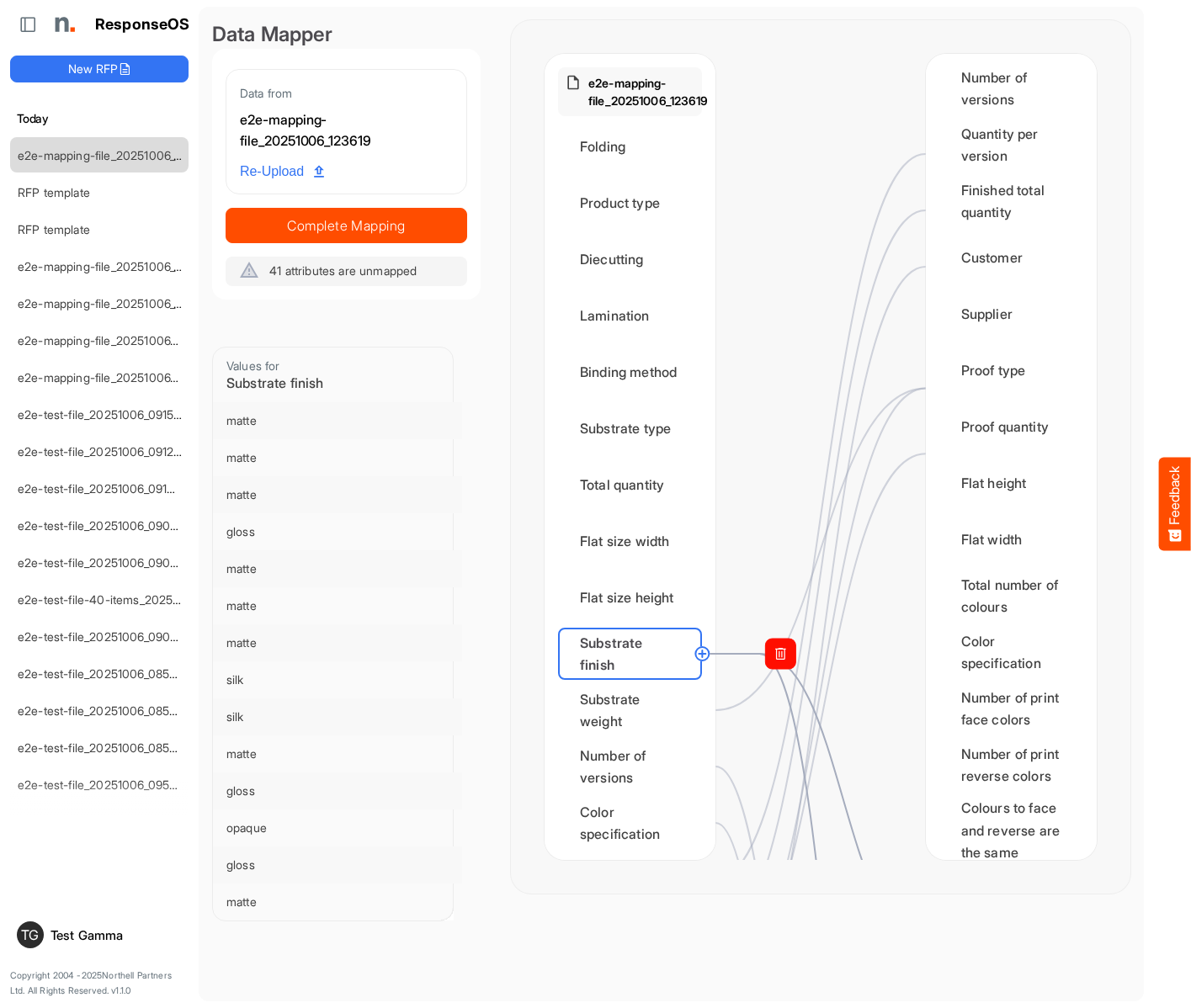
scroll to position [169, 0]
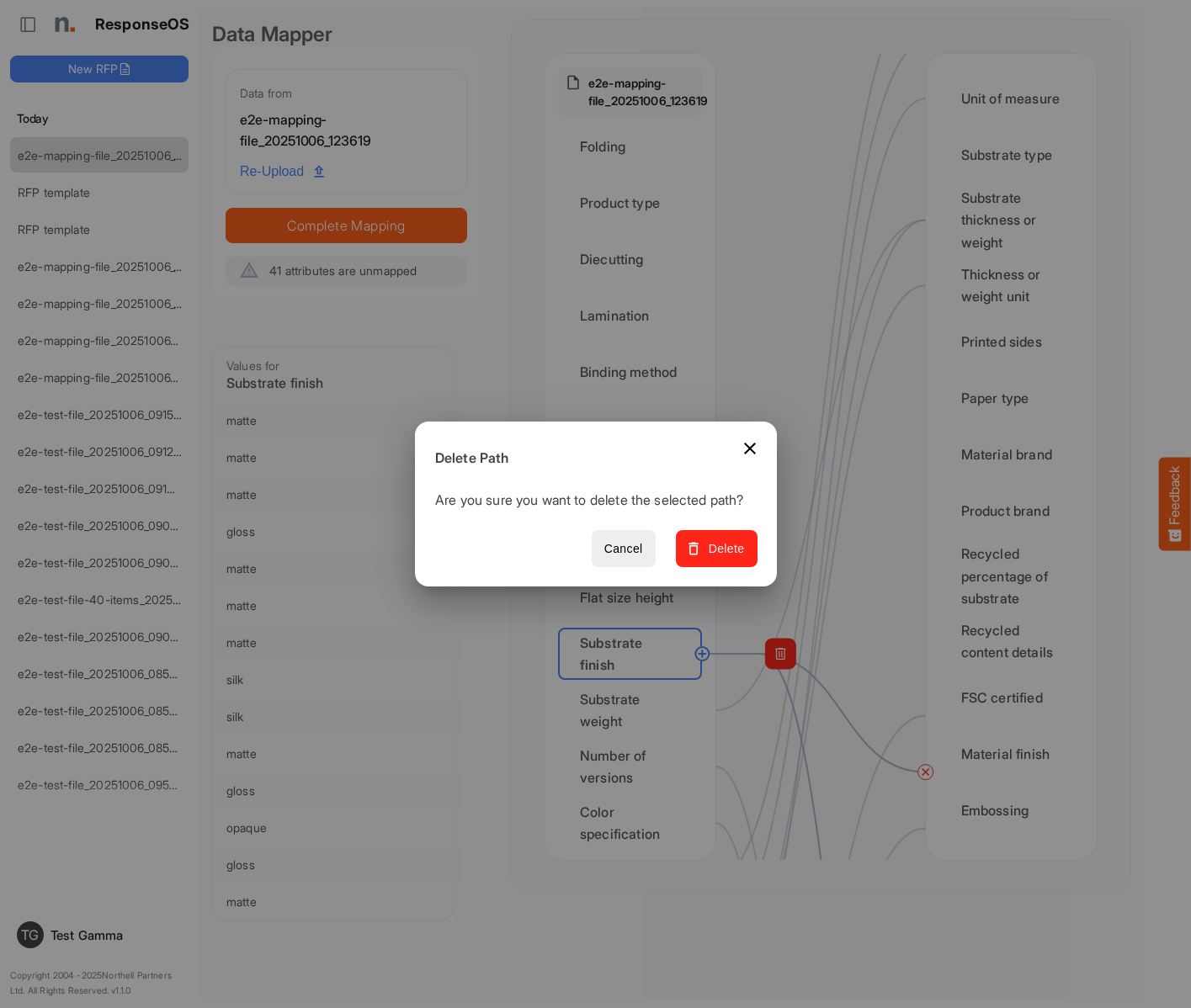
click at [722, 558] on span "Delete" at bounding box center [716, 549] width 57 height 21
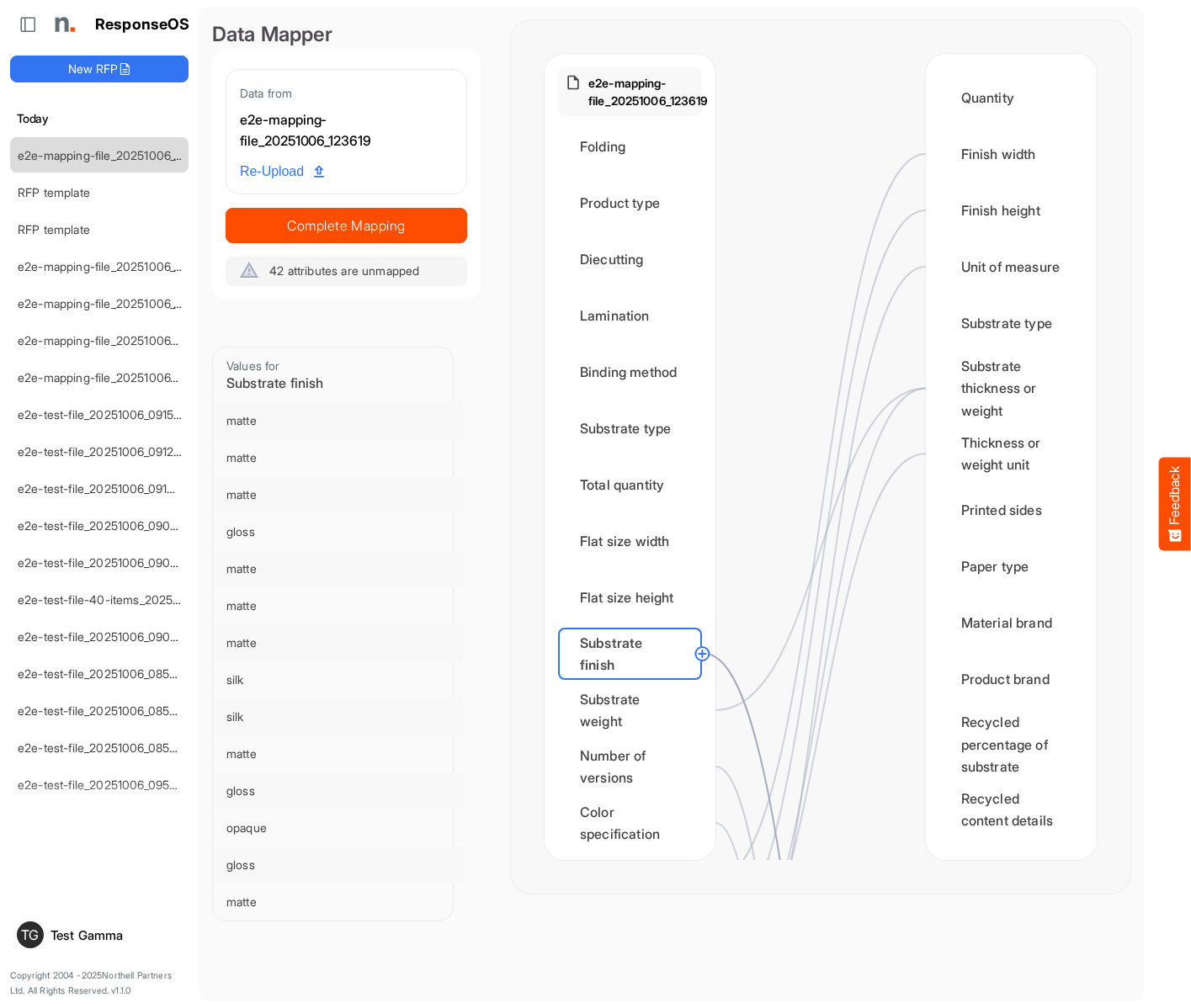
scroll to position [841, 0]
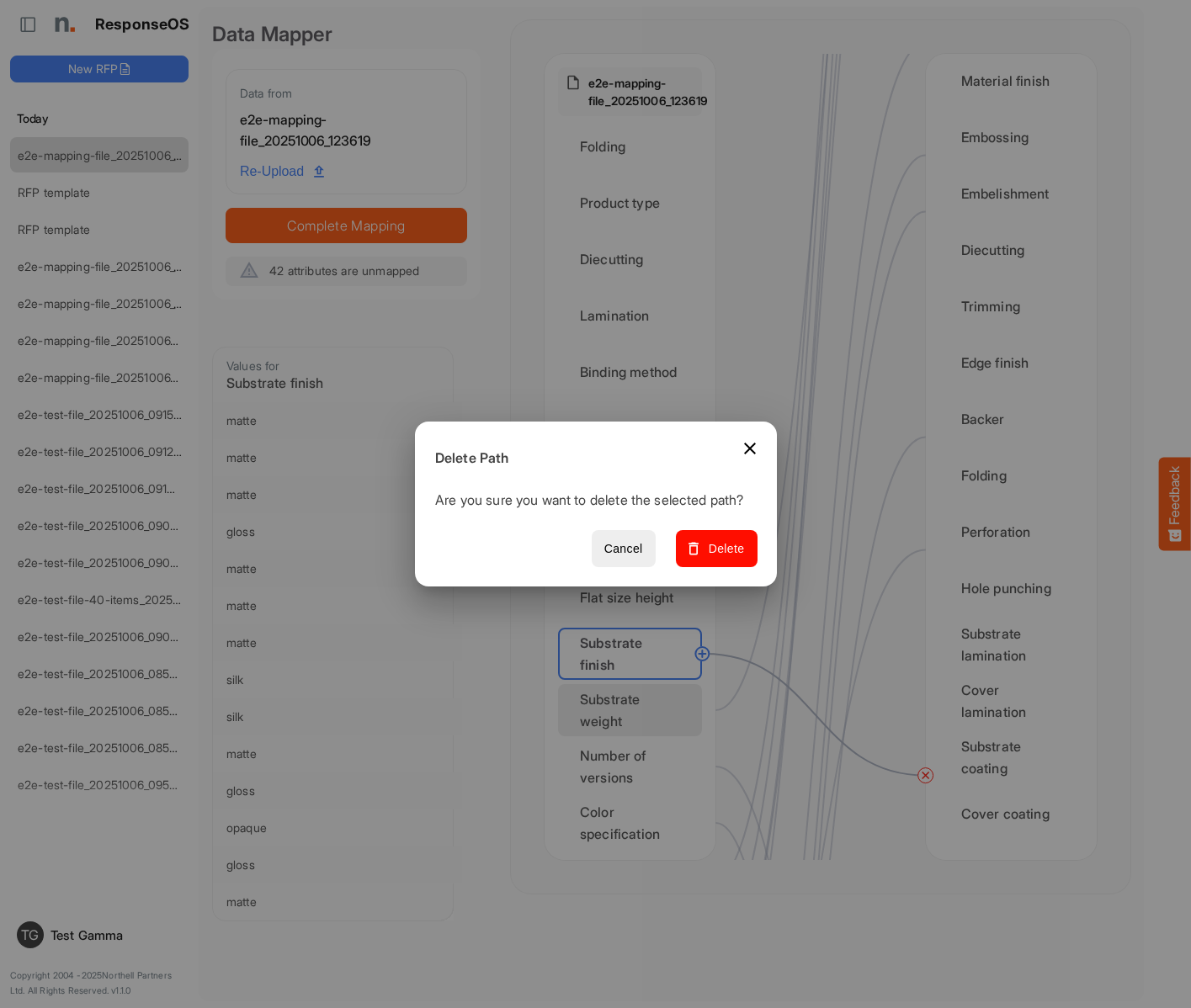
click at [722, 558] on span "Delete" at bounding box center [716, 549] width 57 height 21
click at [635, 710] on div "Substrate weight" at bounding box center [630, 710] width 144 height 52
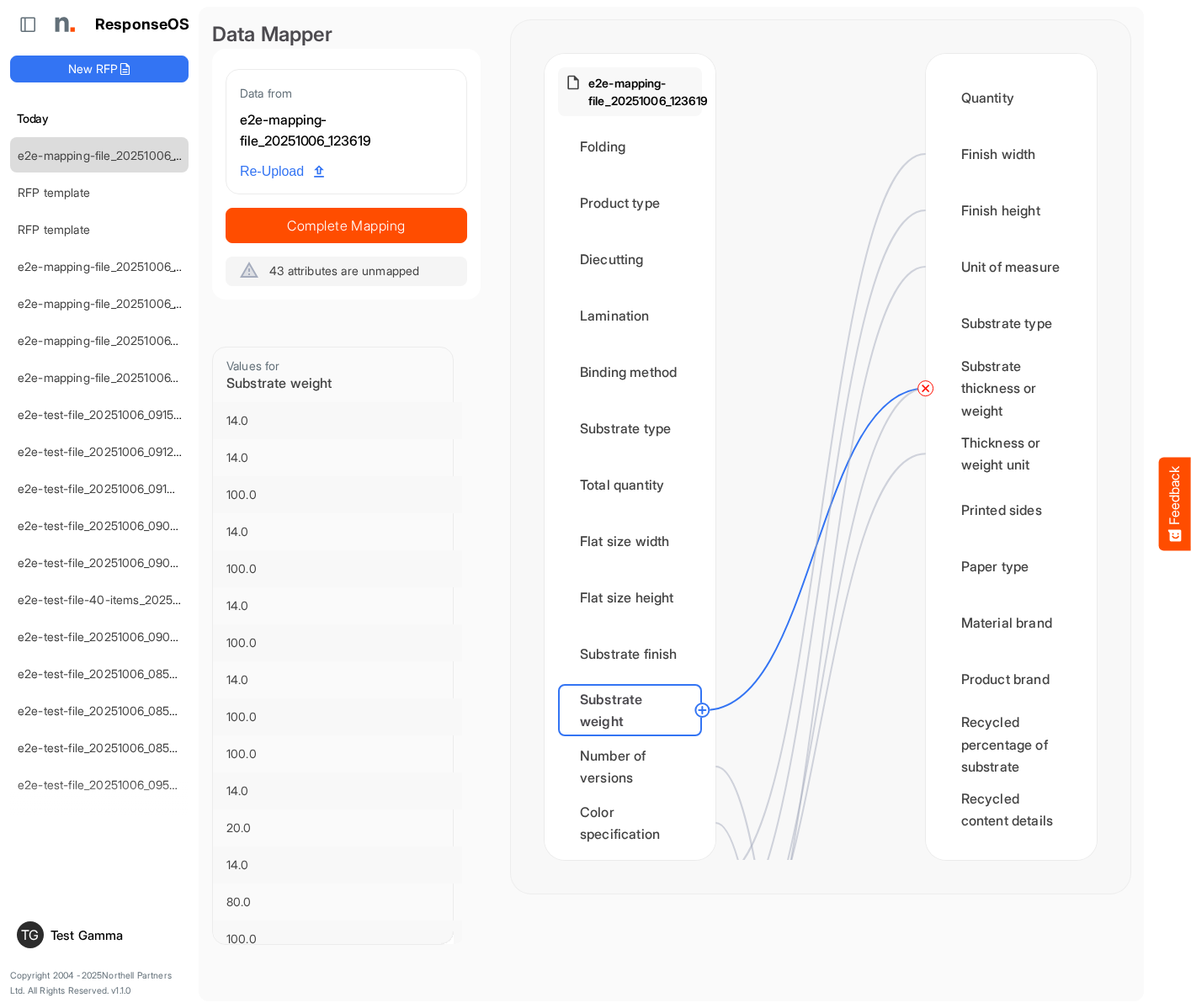
click at [925, 388] on circle at bounding box center [926, 388] width 21 height 20
click at [635, 767] on div "Number of versions" at bounding box center [630, 767] width 144 height 52
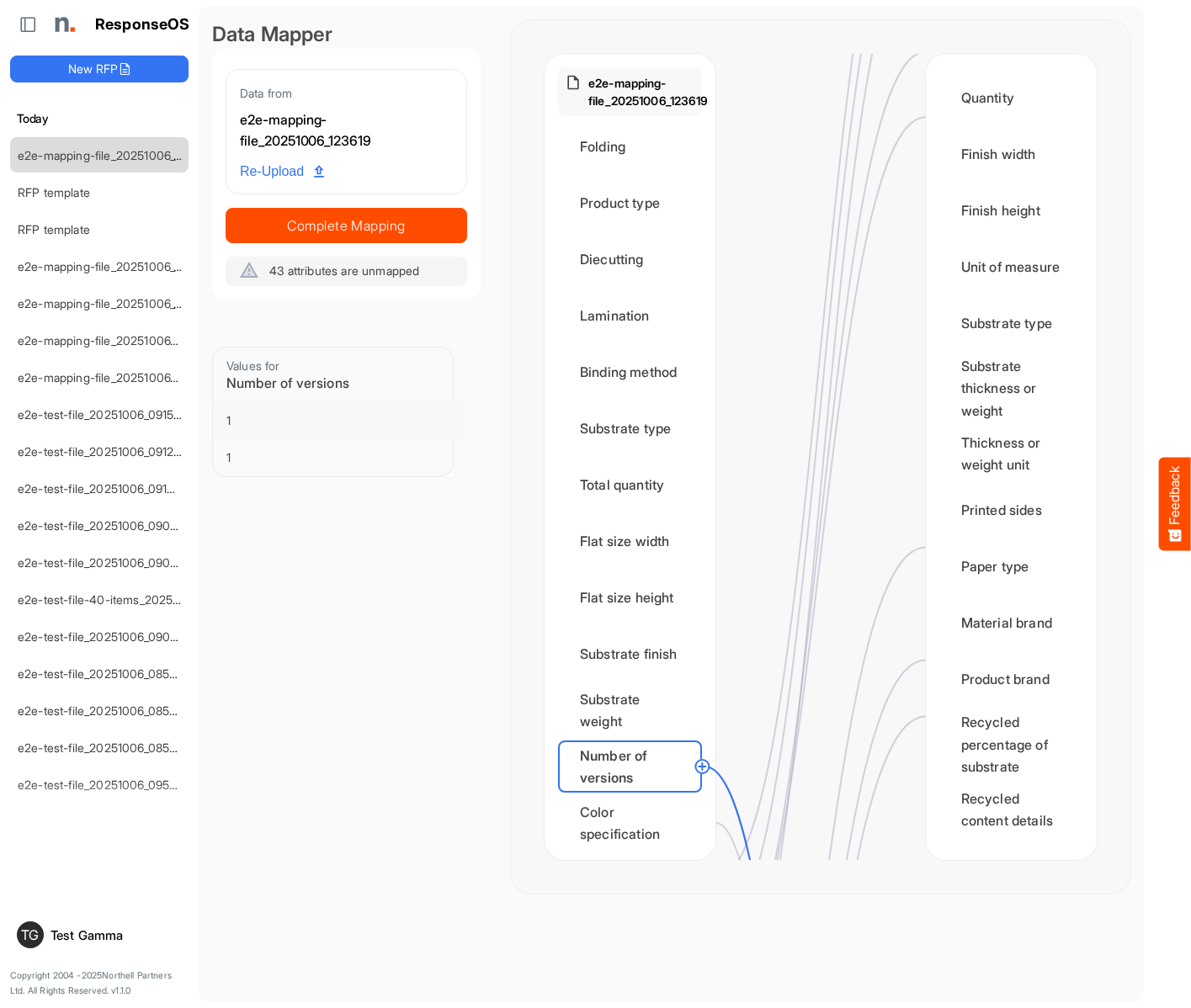
scroll to position [1682, 0]
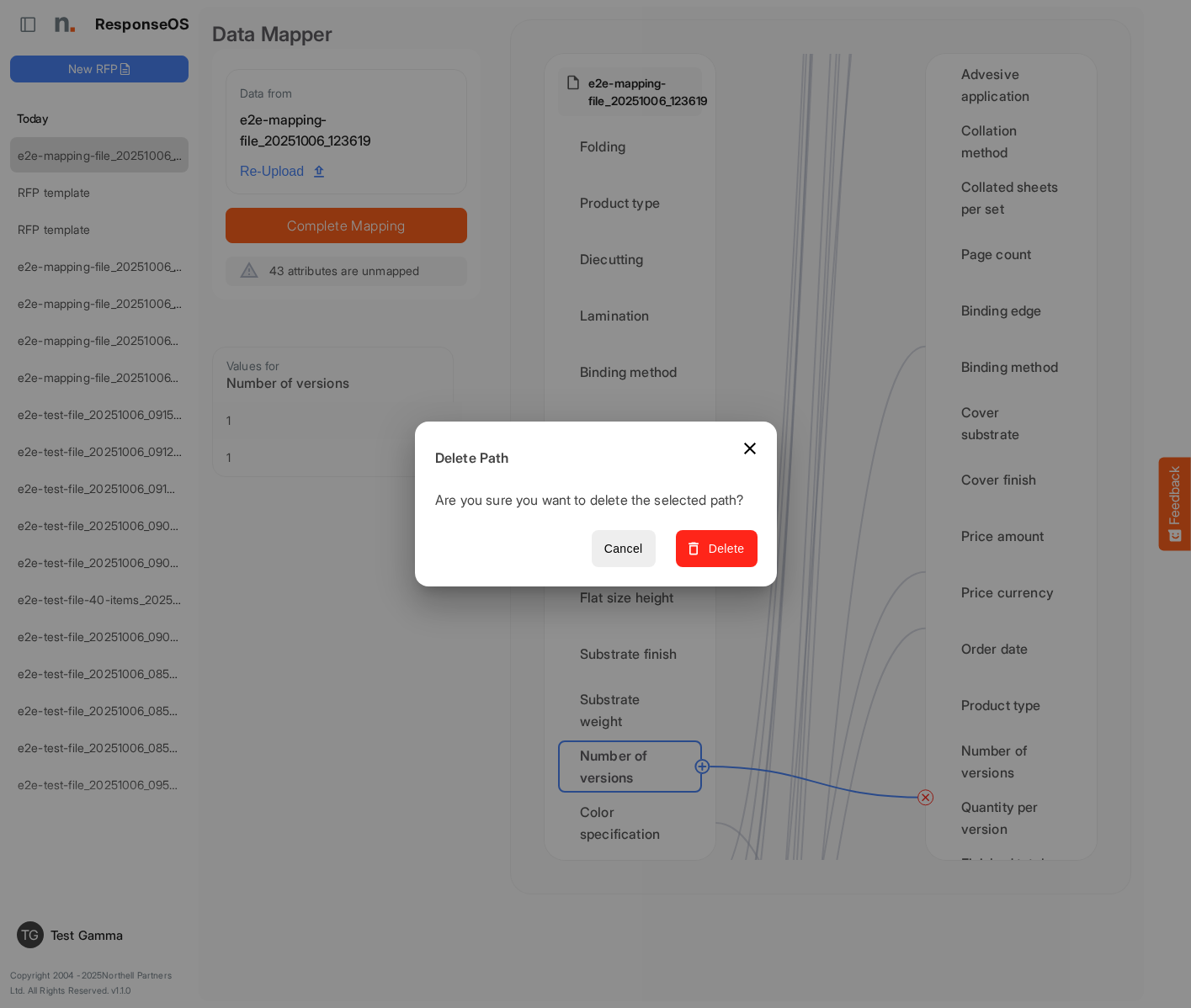
click at [722, 558] on span "Delete" at bounding box center [716, 549] width 57 height 21
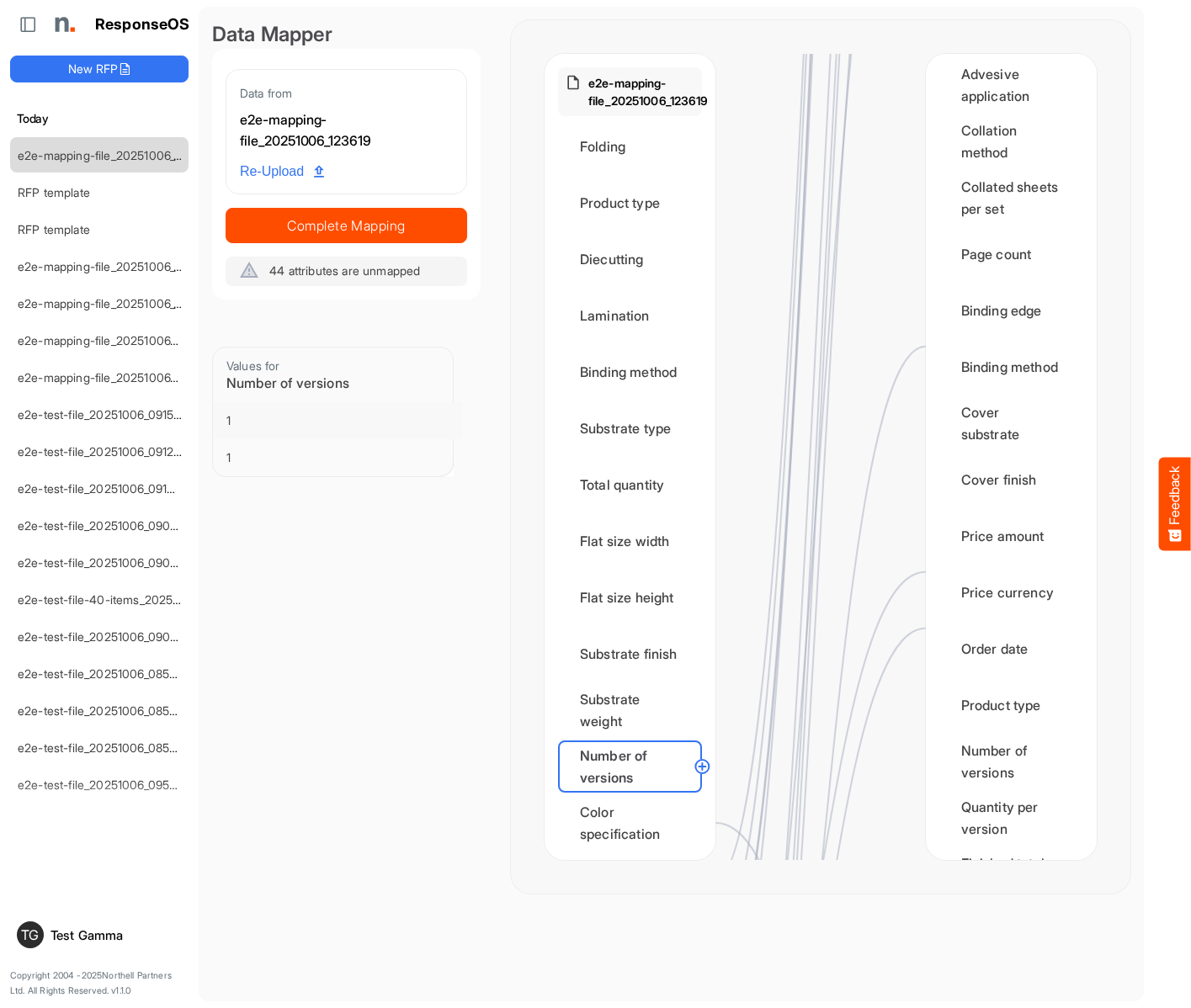
click at [635, 823] on div "Color specification" at bounding box center [630, 823] width 144 height 52
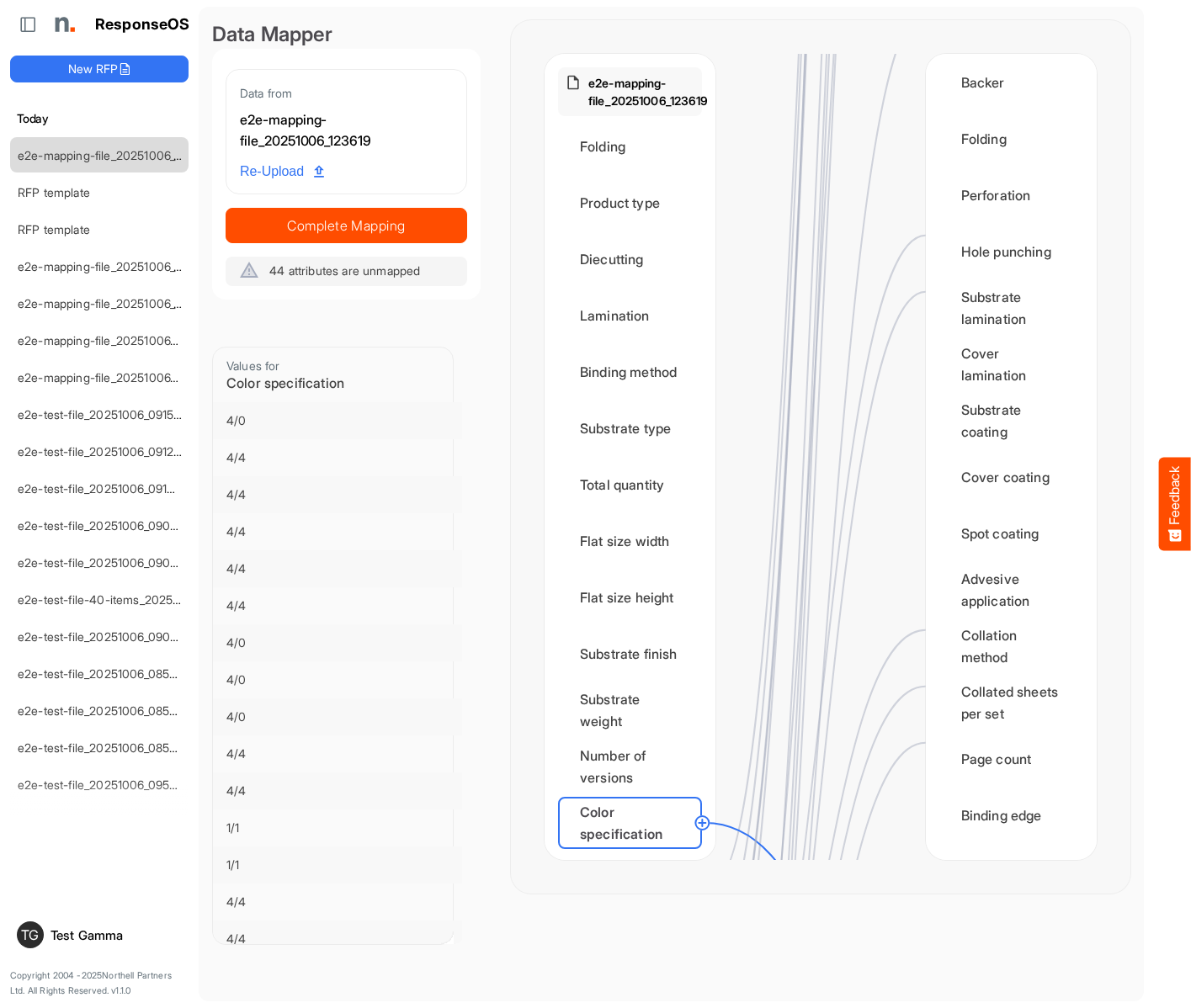
scroll to position [2356, 0]
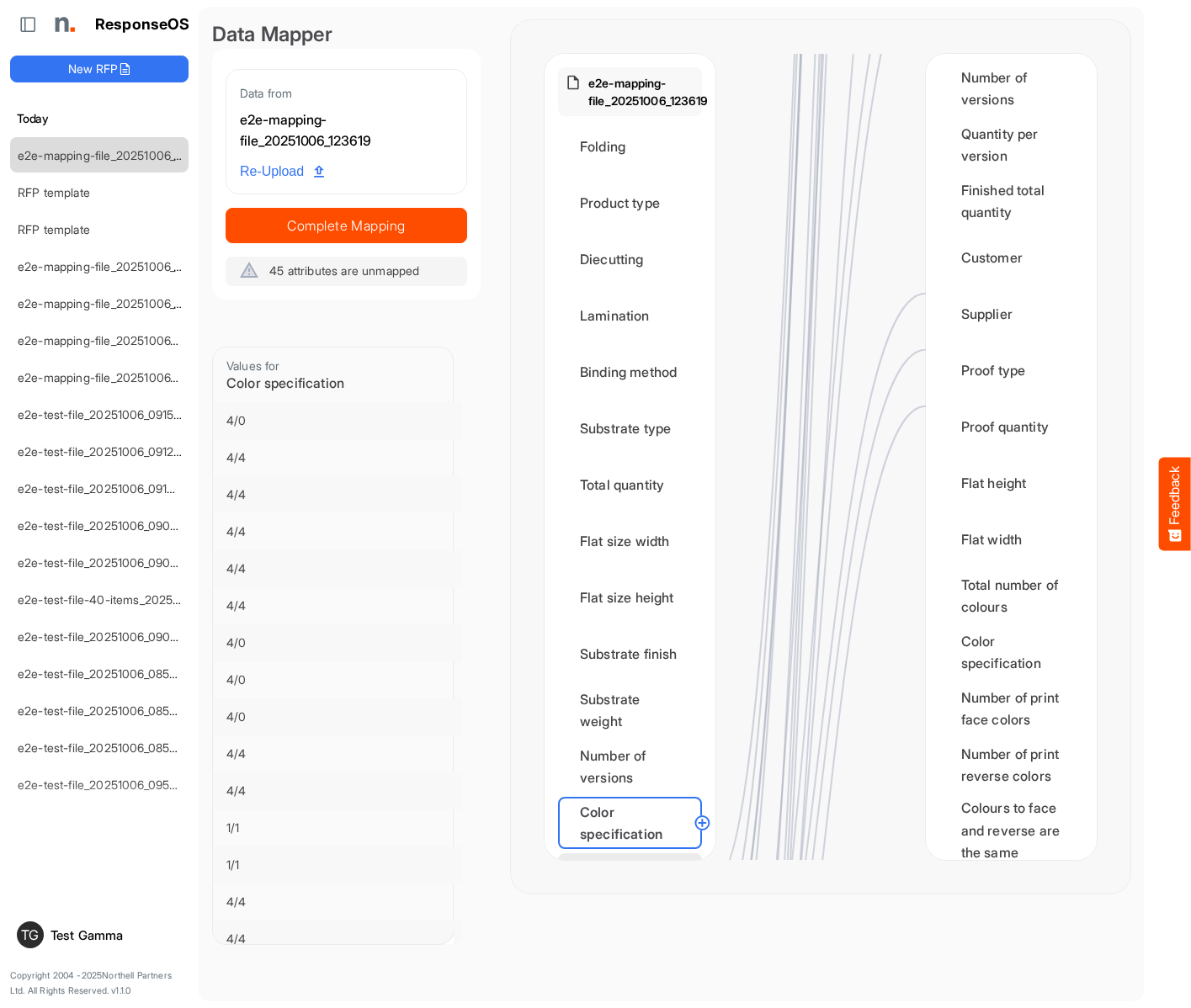
click at [635, 853] on div "Finished size width" at bounding box center [630, 879] width 144 height 52
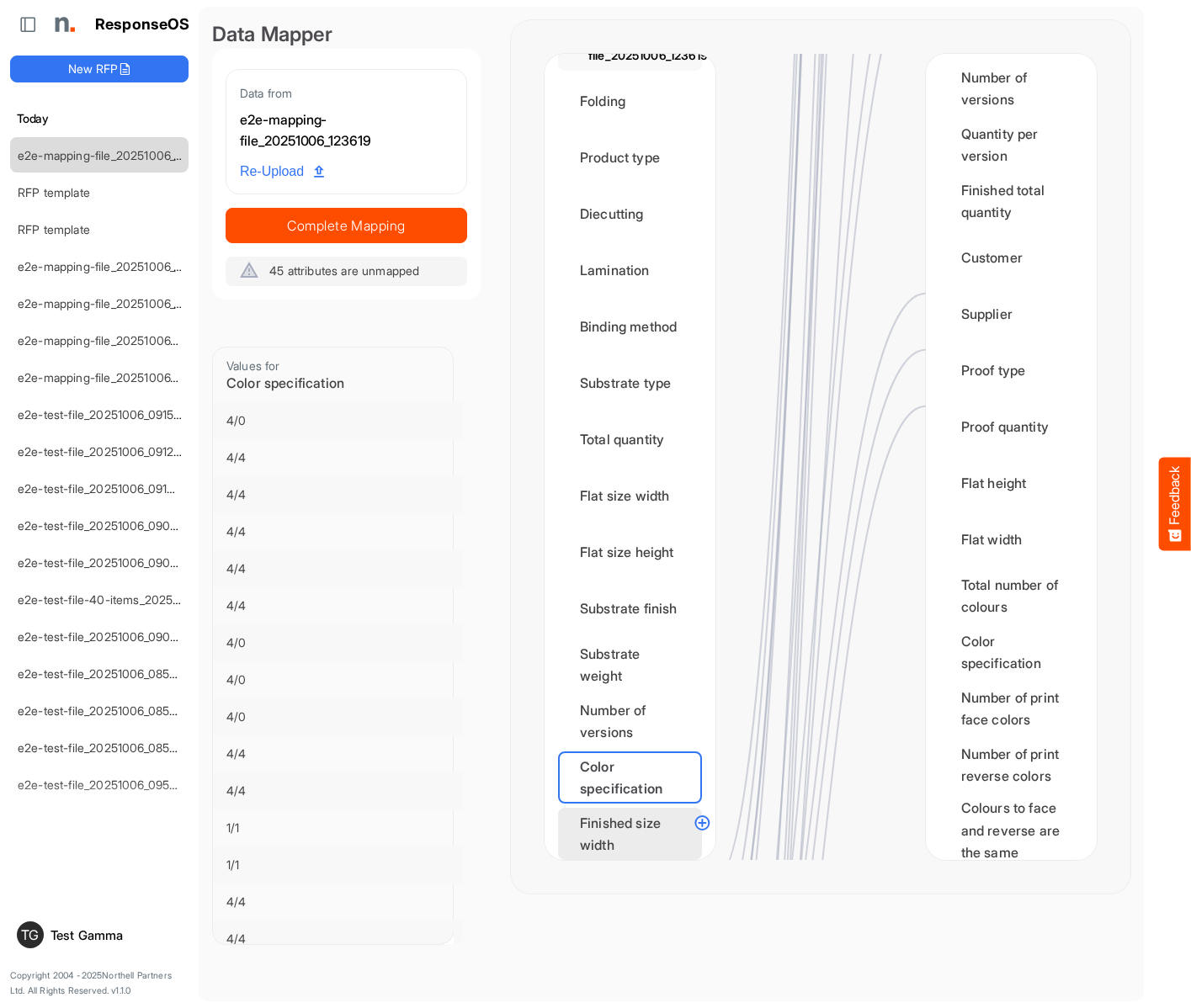
scroll to position [0, 0]
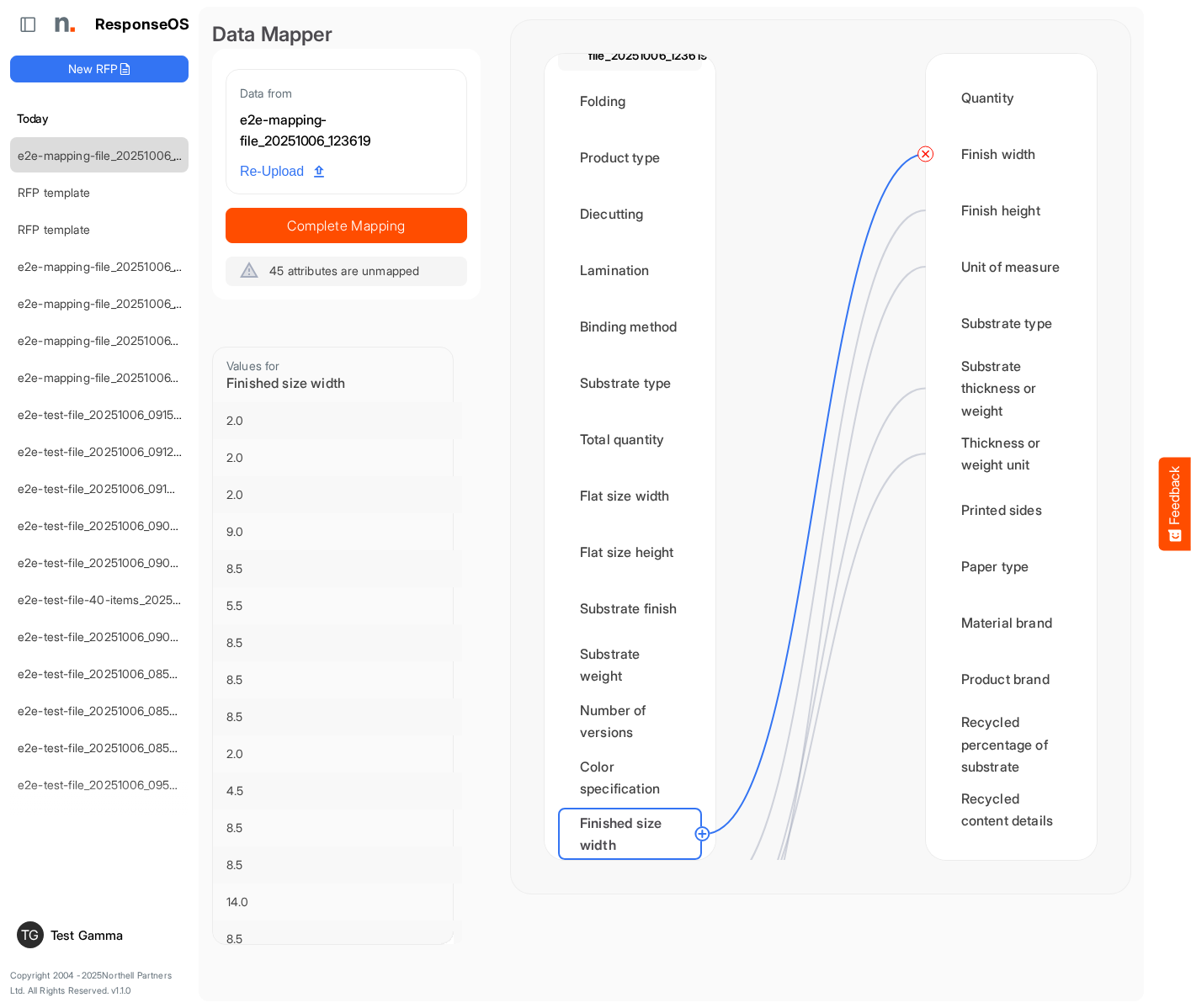
click at [925, 154] on circle at bounding box center [926, 154] width 21 height 20
click at [635, 865] on div "Finished size height" at bounding box center [630, 891] width 144 height 52
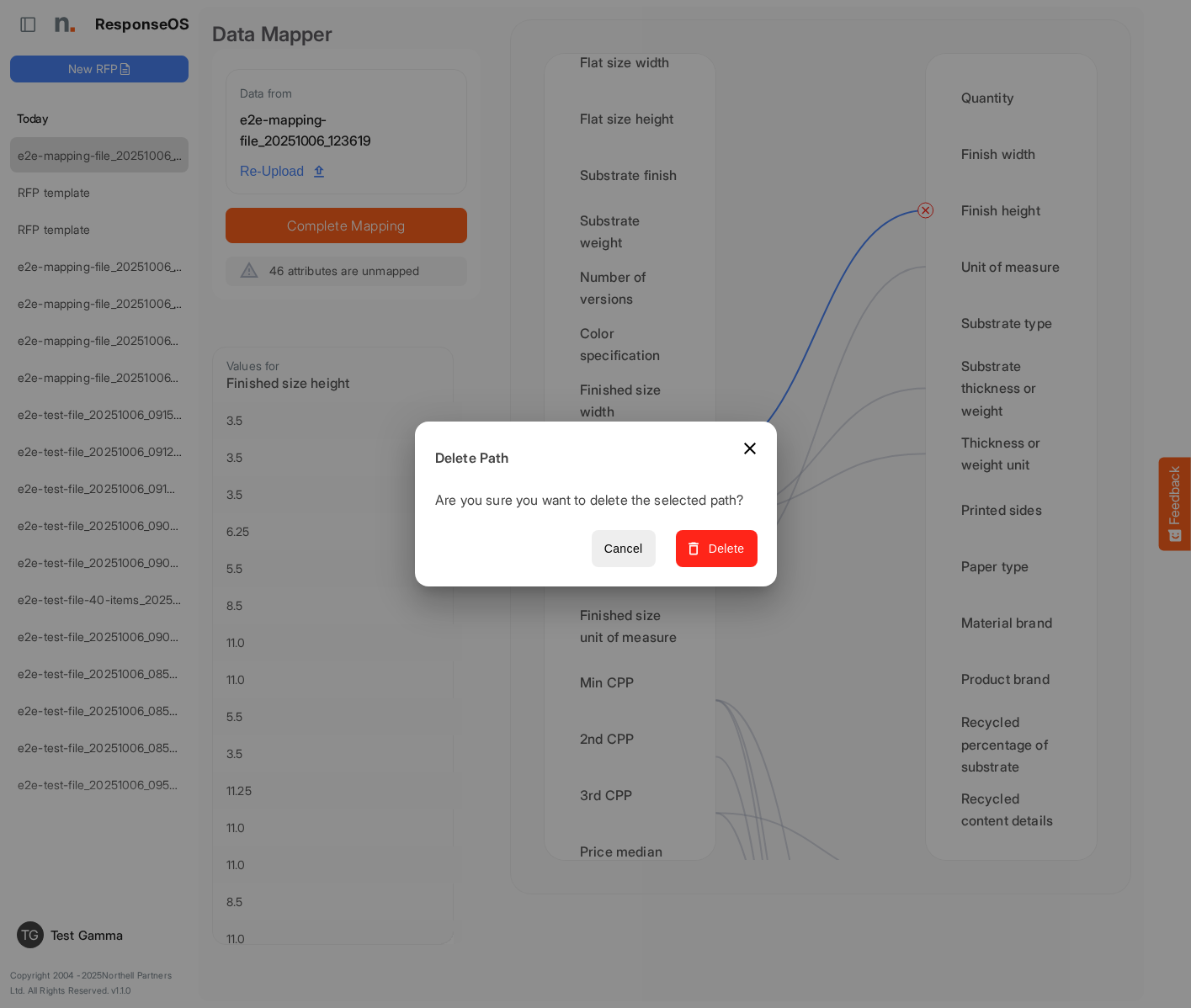
click at [722, 558] on span "Delete" at bounding box center [716, 549] width 57 height 21
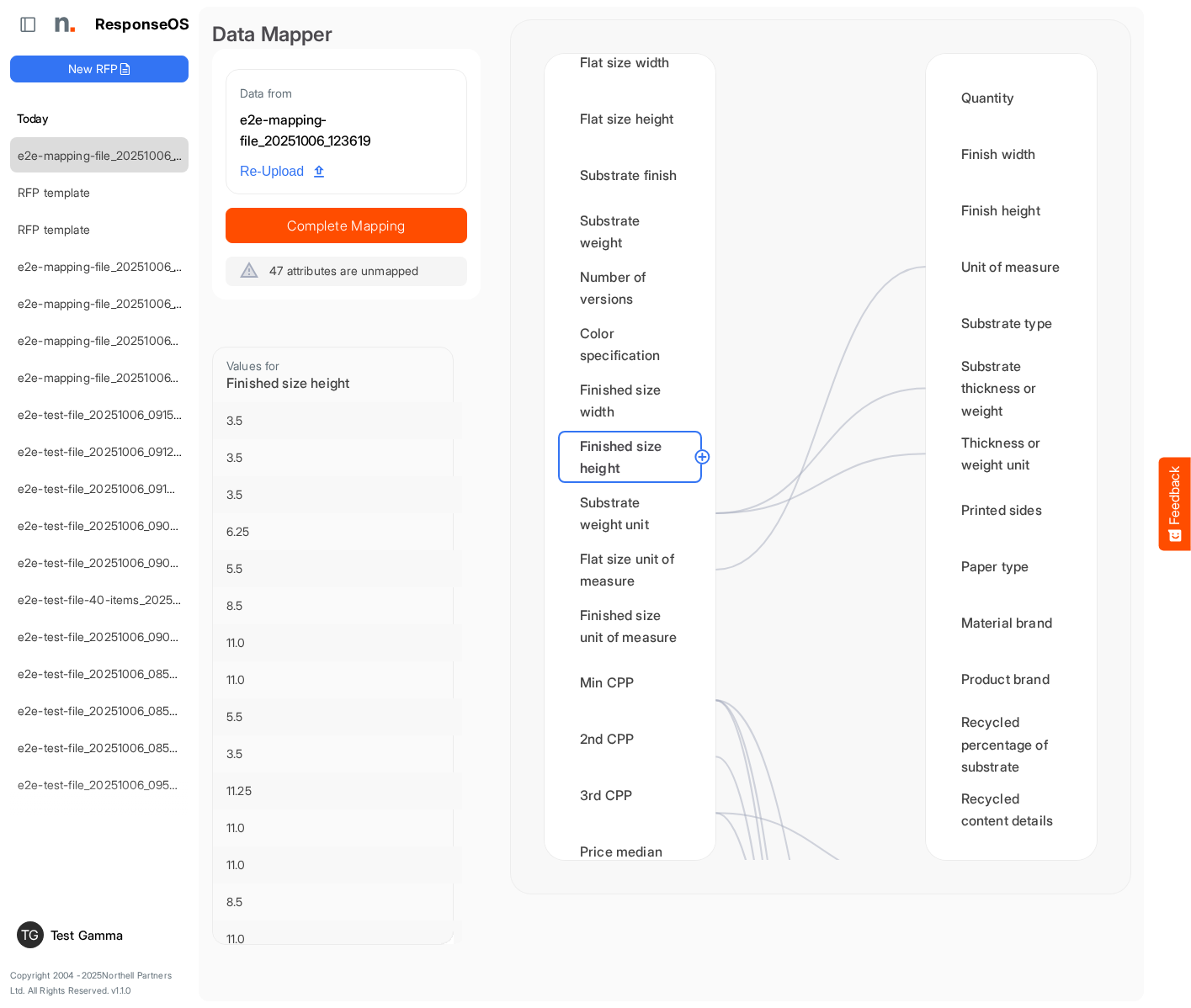
click at [635, 513] on div "Substrate weight unit" at bounding box center [630, 513] width 144 height 52
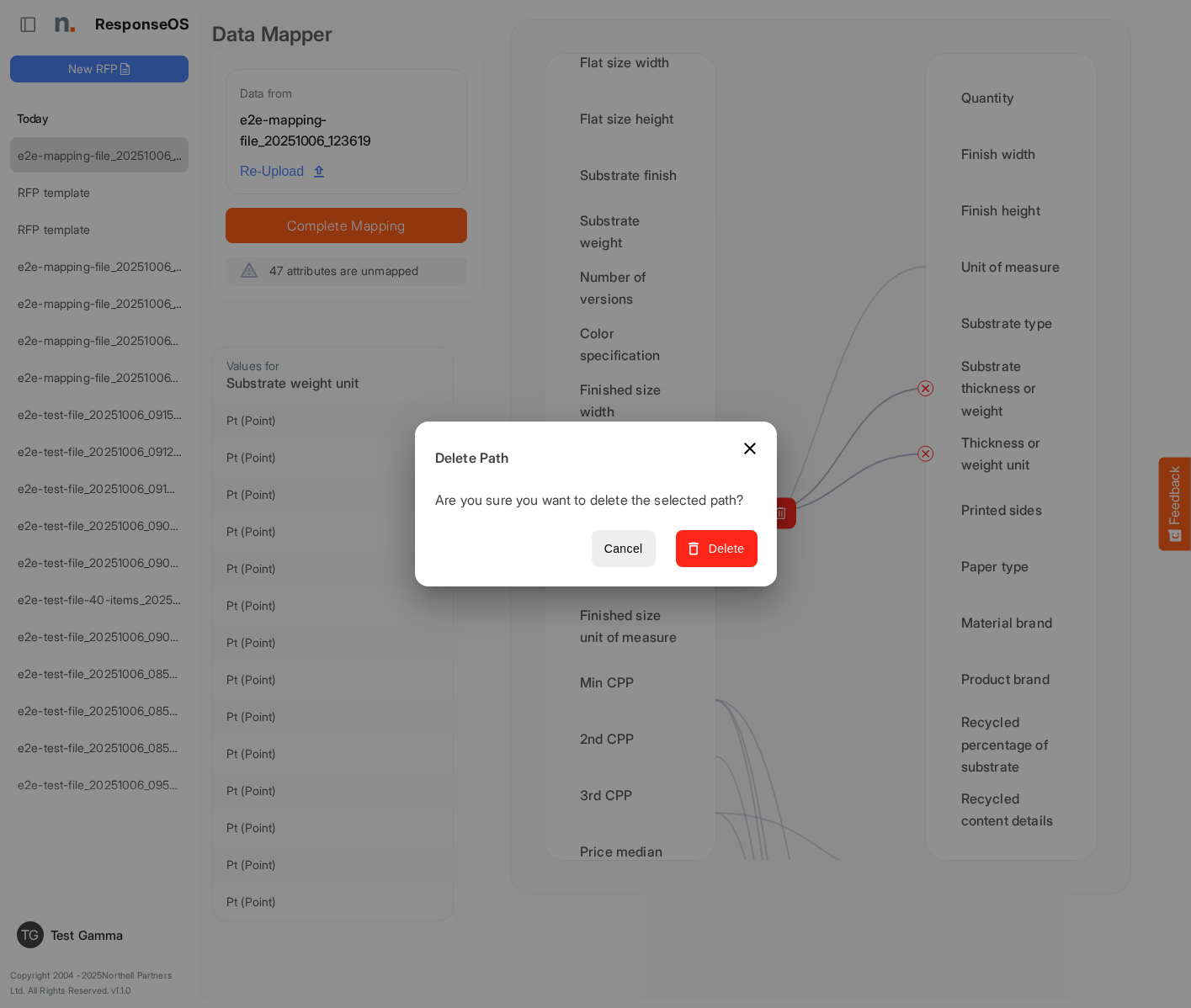
click at [722, 558] on span "Delete" at bounding box center [716, 549] width 57 height 21
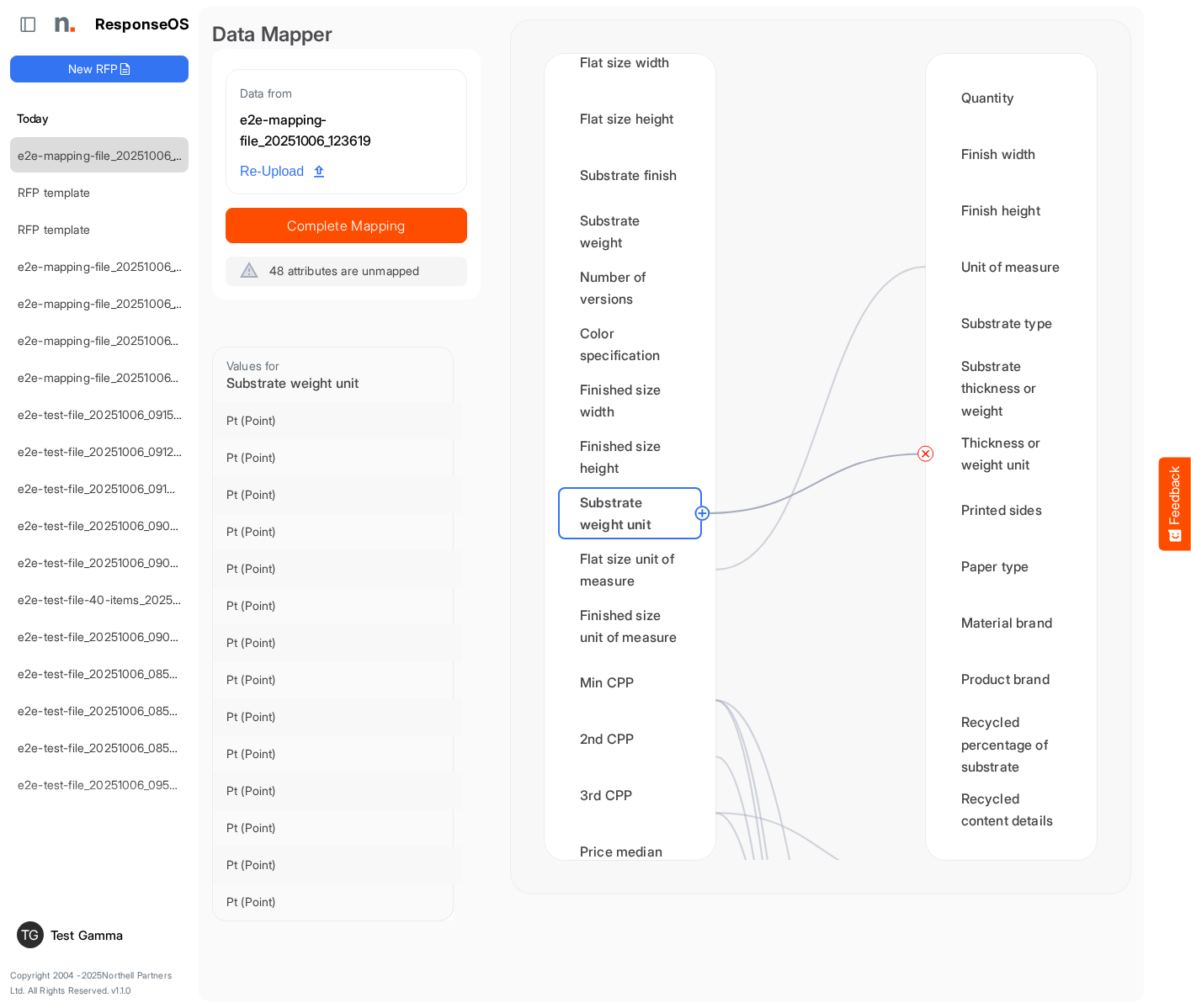
click at [925, 454] on circle at bounding box center [926, 454] width 21 height 20
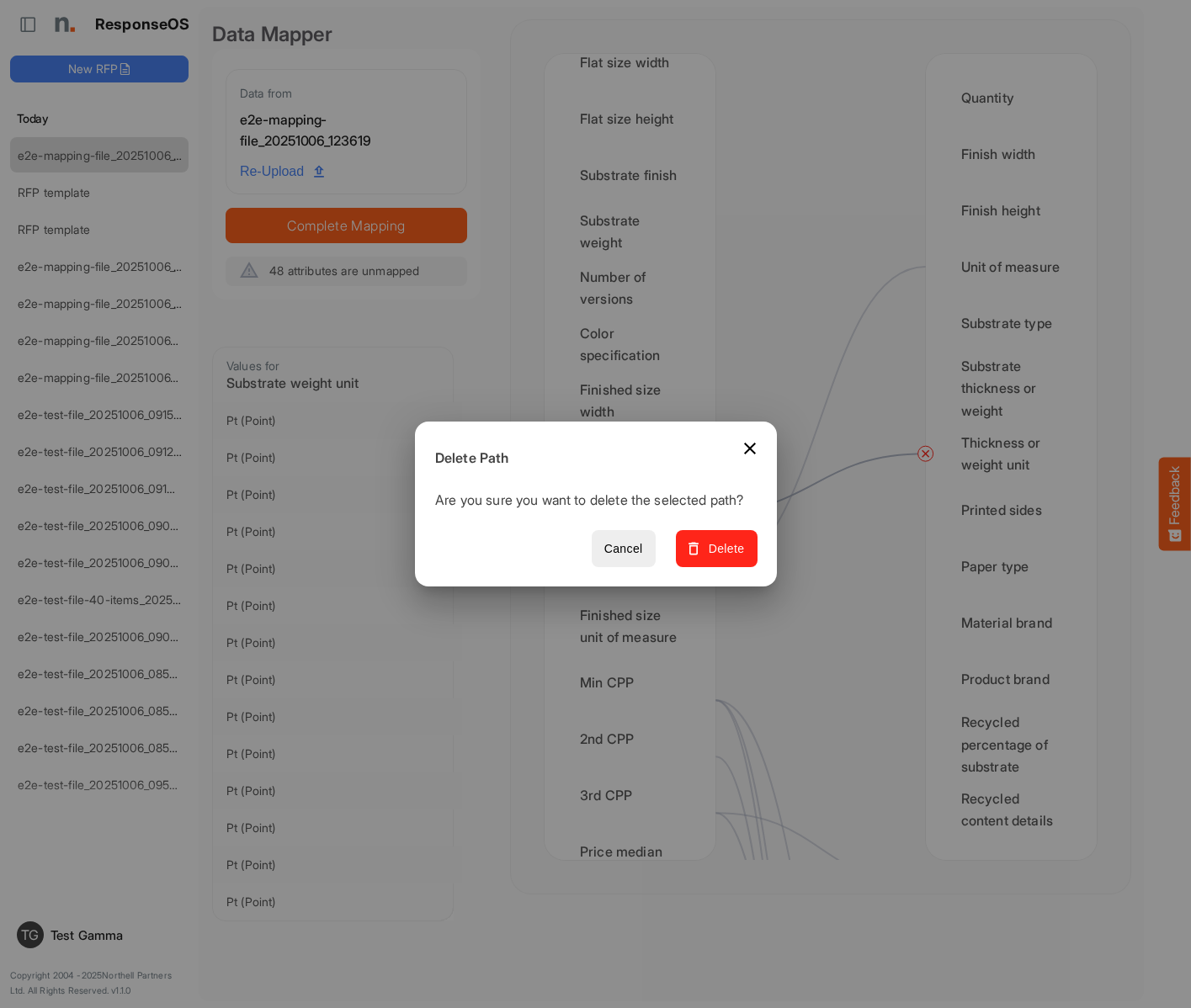
click at [722, 558] on span "Delete" at bounding box center [716, 549] width 57 height 21
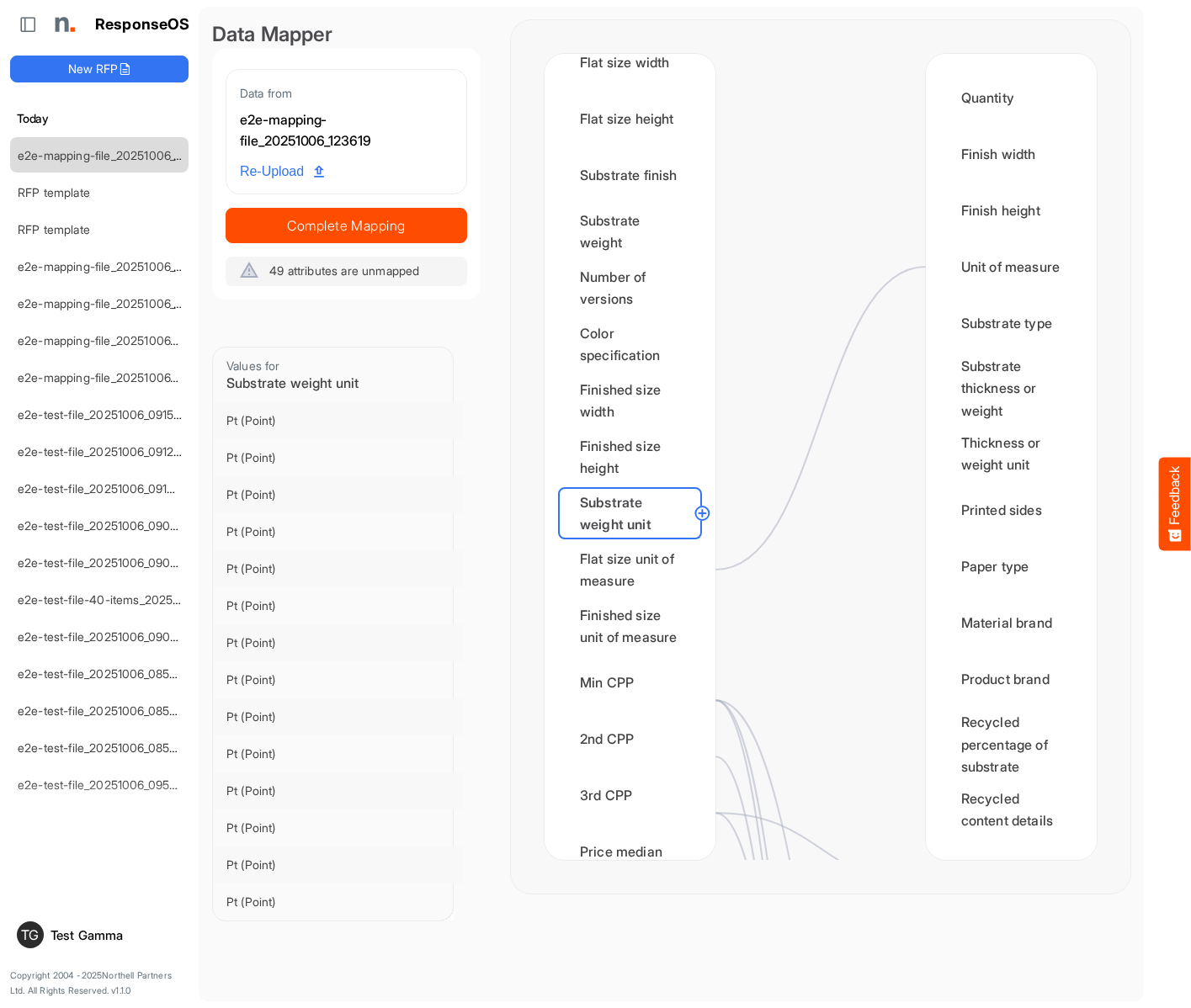
click at [635, 569] on div "Flat size unit of measure" at bounding box center [630, 569] width 144 height 52
